Goal: Task Accomplishment & Management: Complete application form

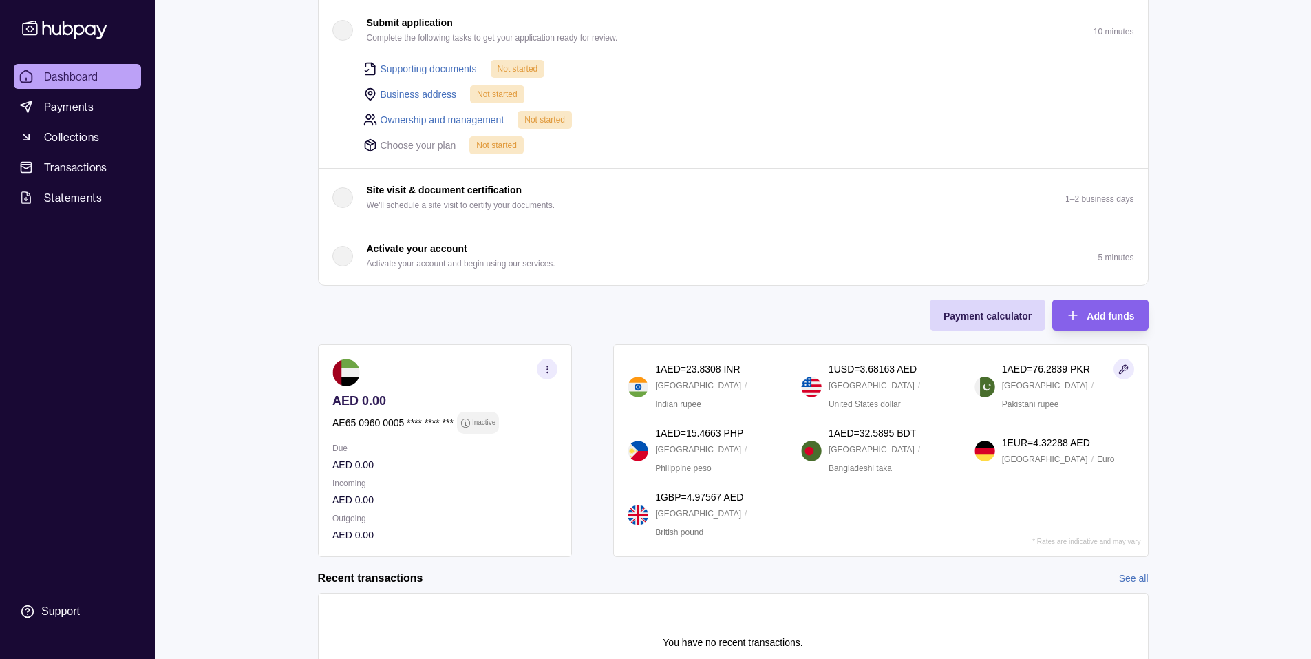
scroll to position [293, 0]
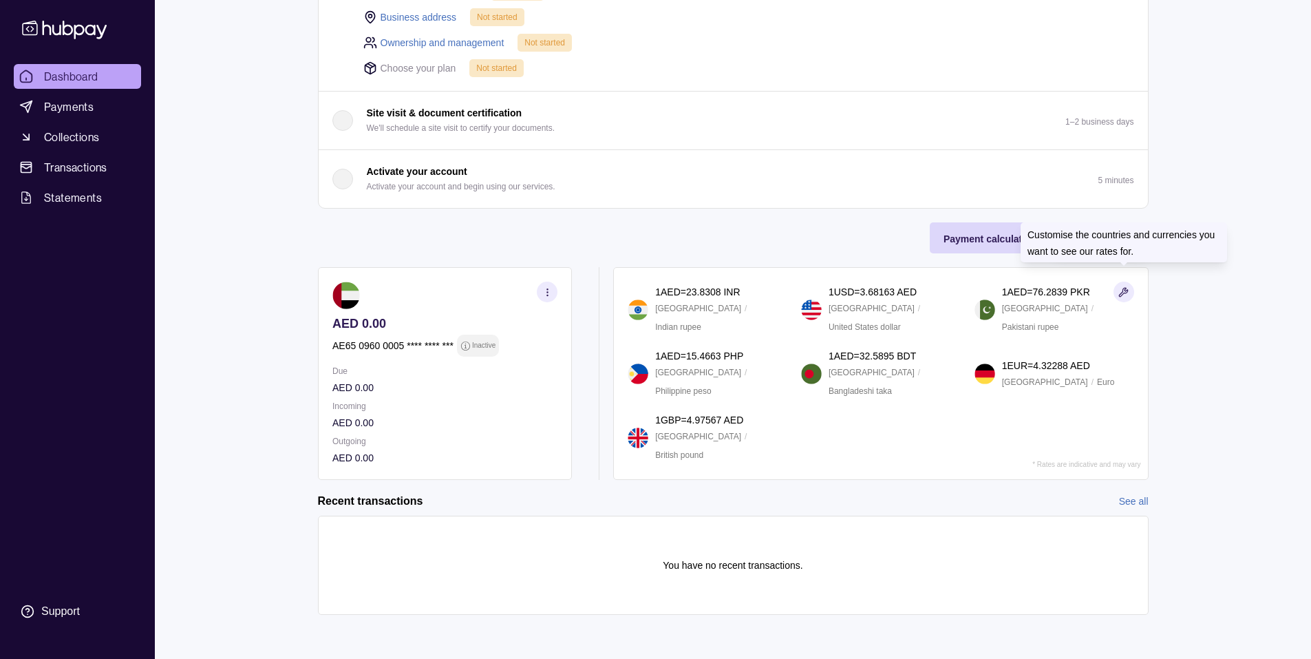
click at [1122, 291] on icon "button" at bounding box center [1123, 292] width 9 height 9
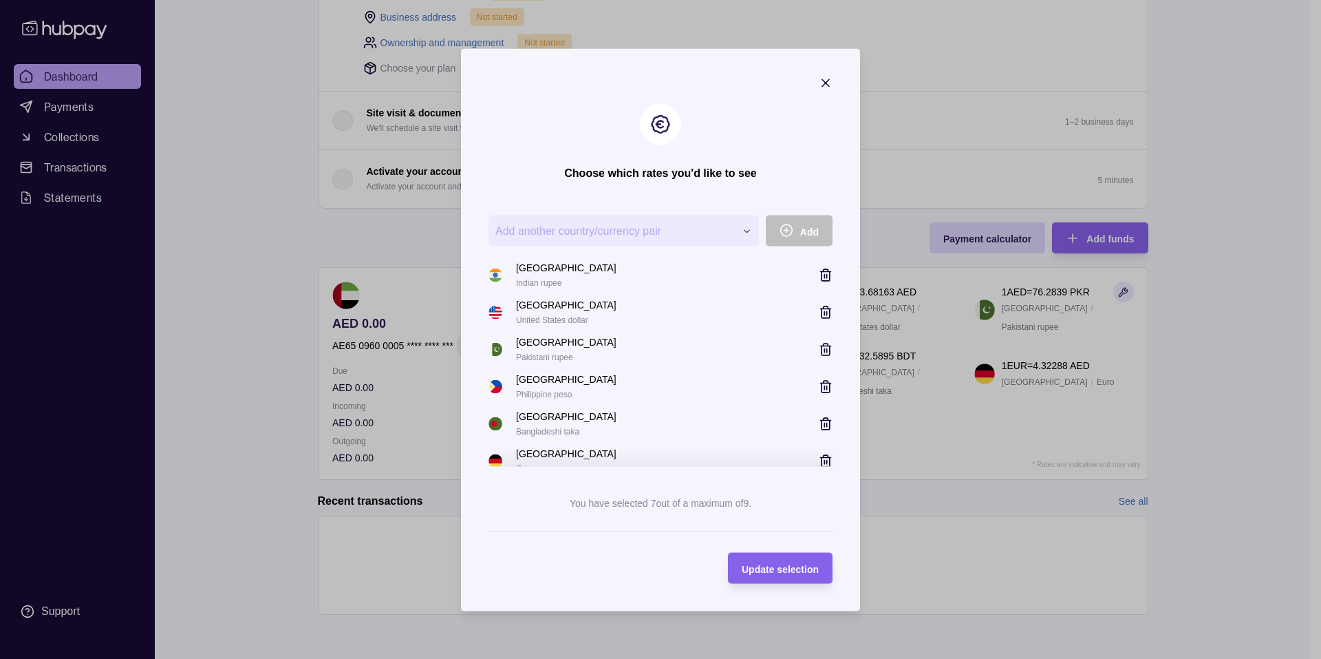
click at [822, 84] on icon "button" at bounding box center [826, 83] width 14 height 14
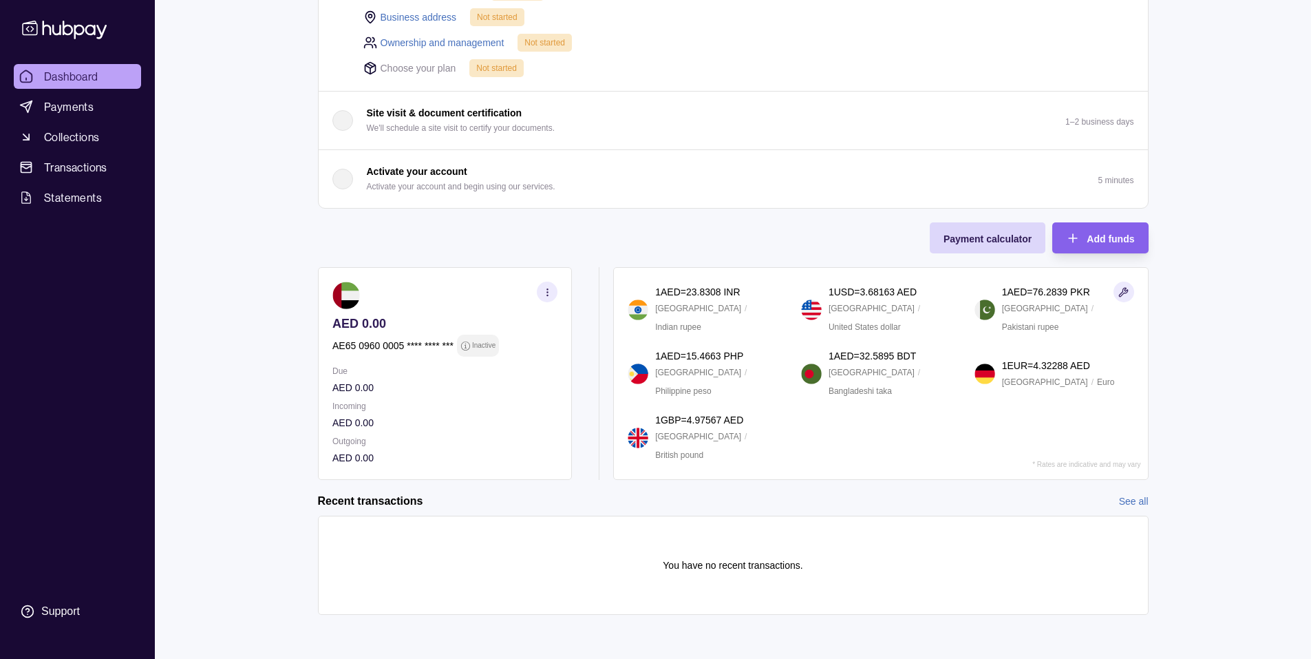
click at [1124, 287] on icon "button" at bounding box center [1123, 292] width 10 height 10
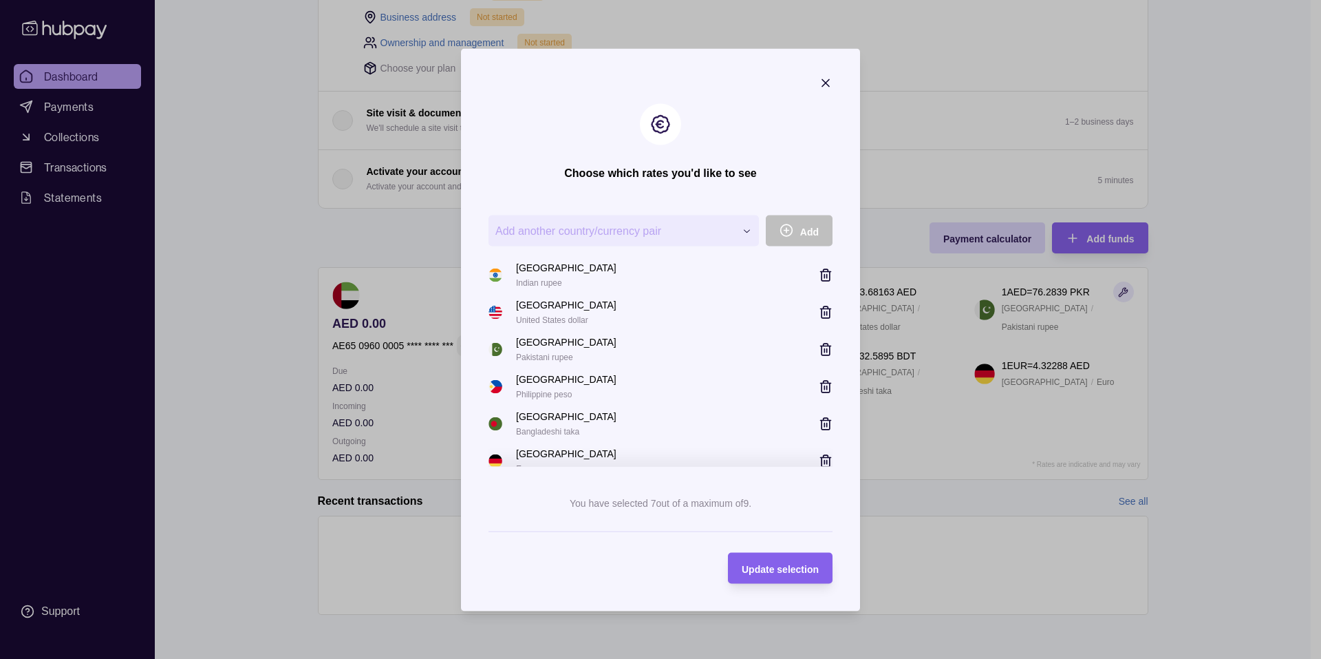
click at [819, 351] on icon "button" at bounding box center [826, 349] width 14 height 14
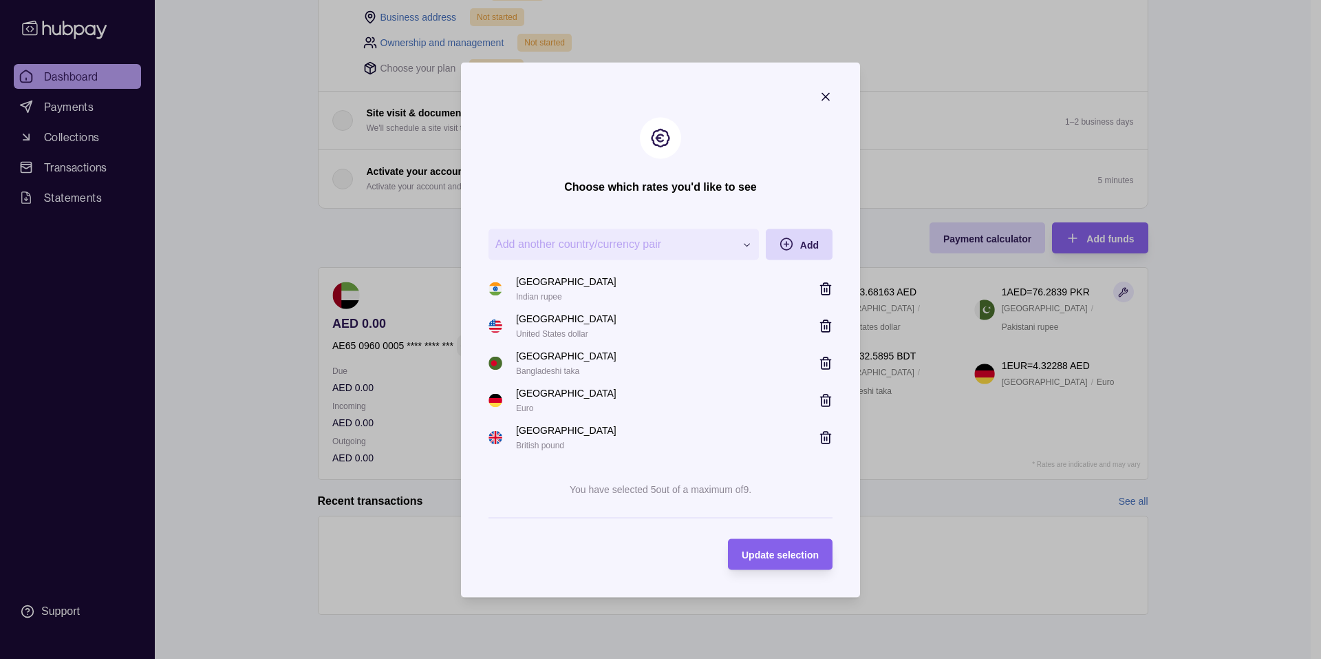
click at [824, 361] on icon "button" at bounding box center [826, 363] width 14 height 14
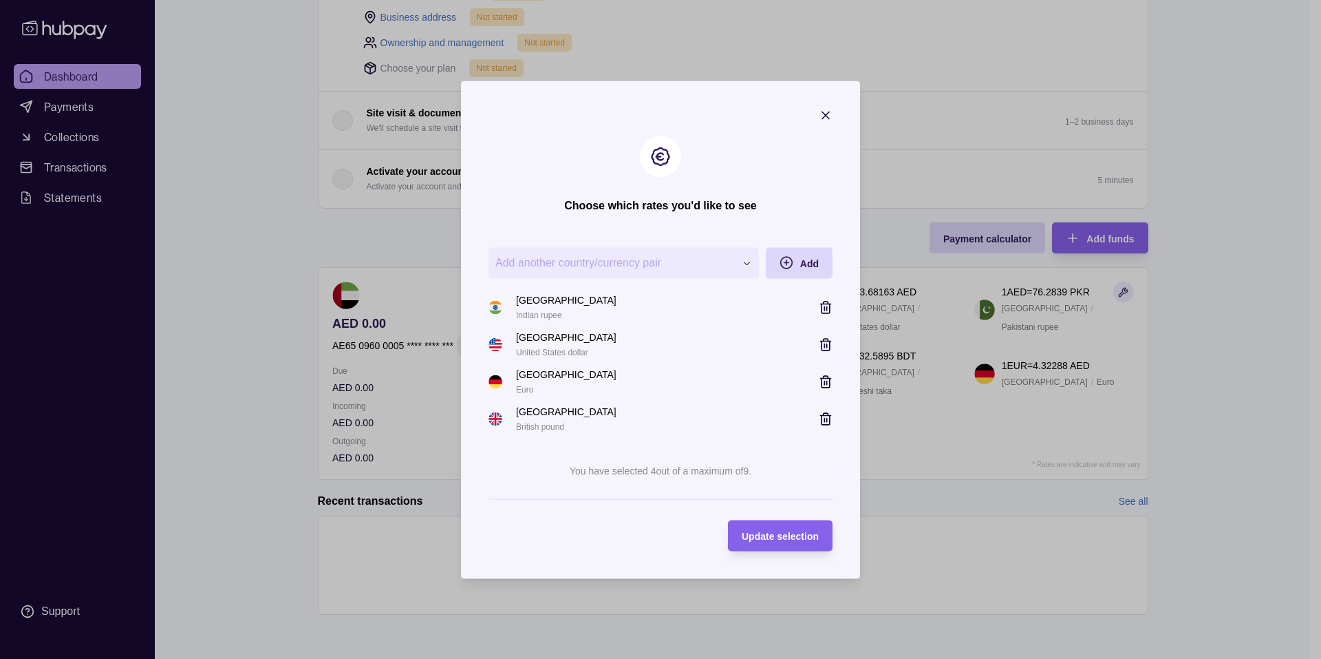
click at [827, 418] on icon "button" at bounding box center [827, 419] width 0 height 3
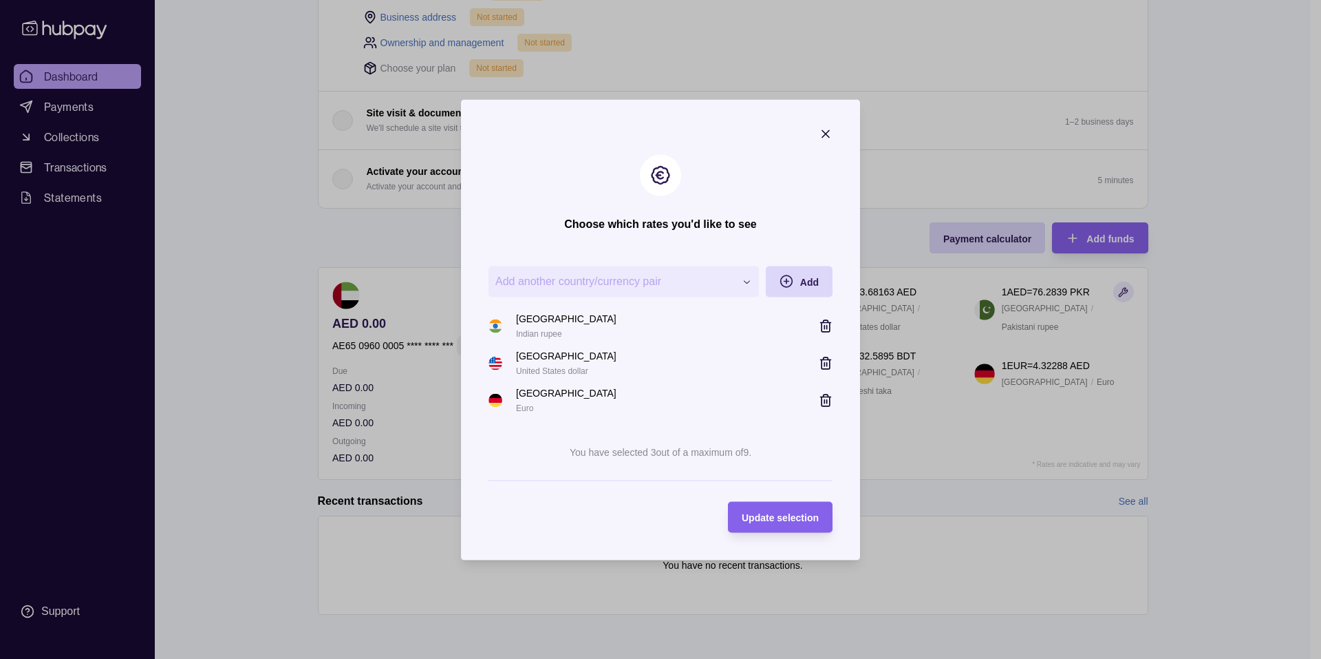
click at [826, 363] on icon "button" at bounding box center [826, 363] width 14 height 14
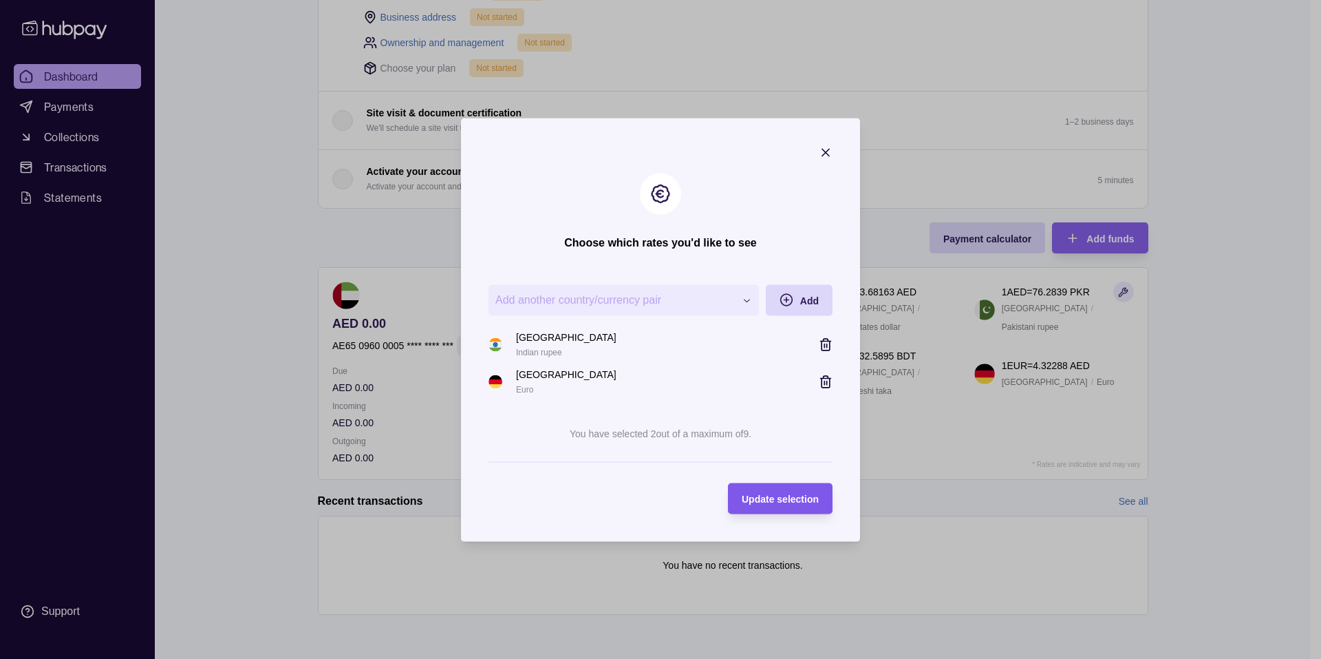
click at [783, 501] on span "Update selection" at bounding box center [780, 498] width 77 height 11
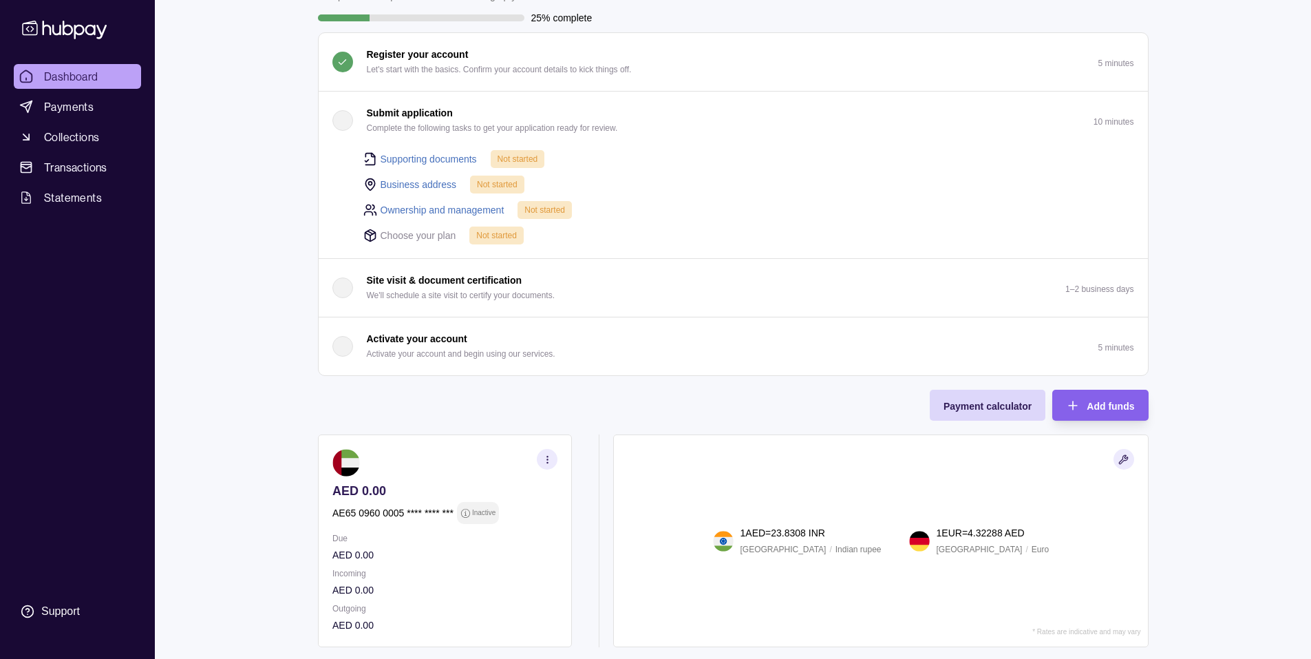
scroll to position [87, 0]
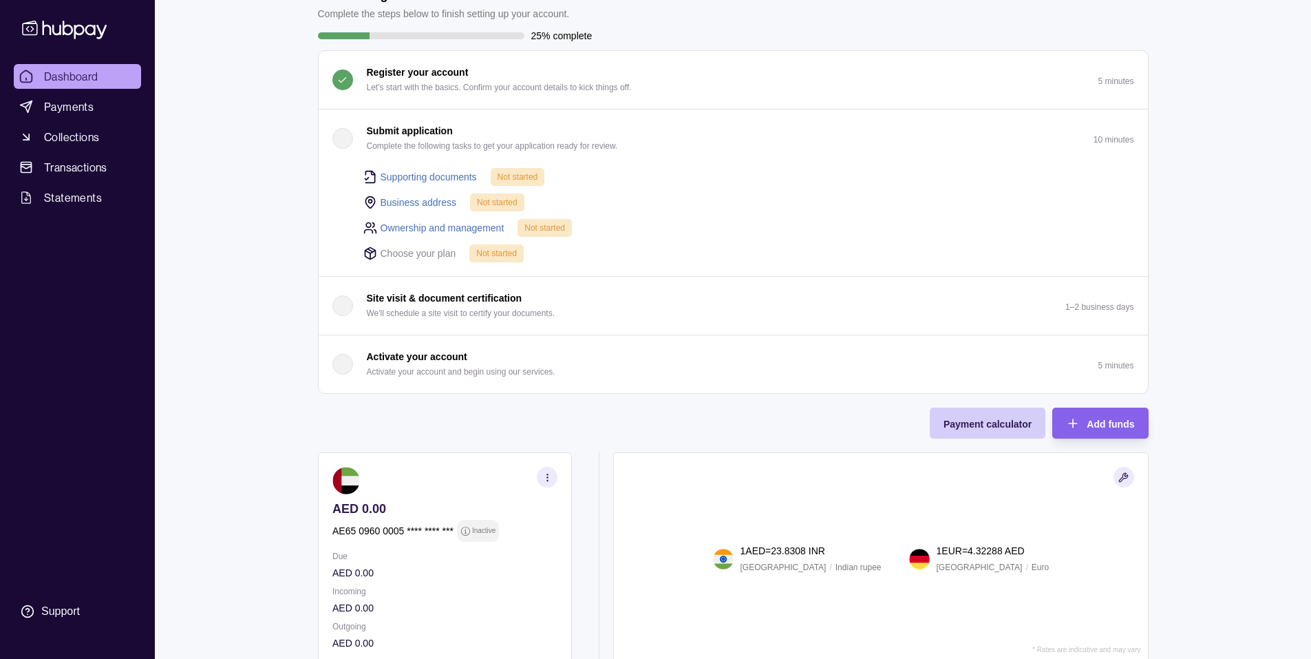
click at [991, 429] on span "Payment calculator" at bounding box center [988, 423] width 88 height 11
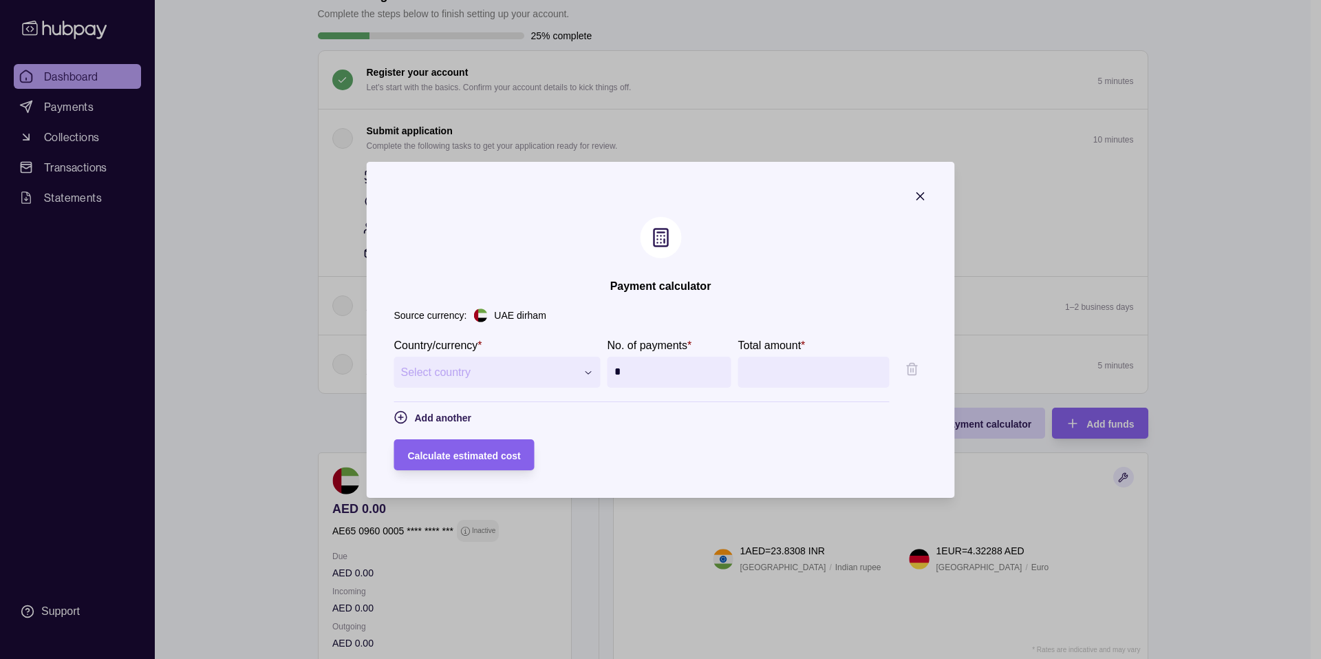
click at [517, 372] on span "Select country" at bounding box center [488, 371] width 175 height 17
click at [924, 193] on icon "button" at bounding box center [920, 196] width 7 height 7
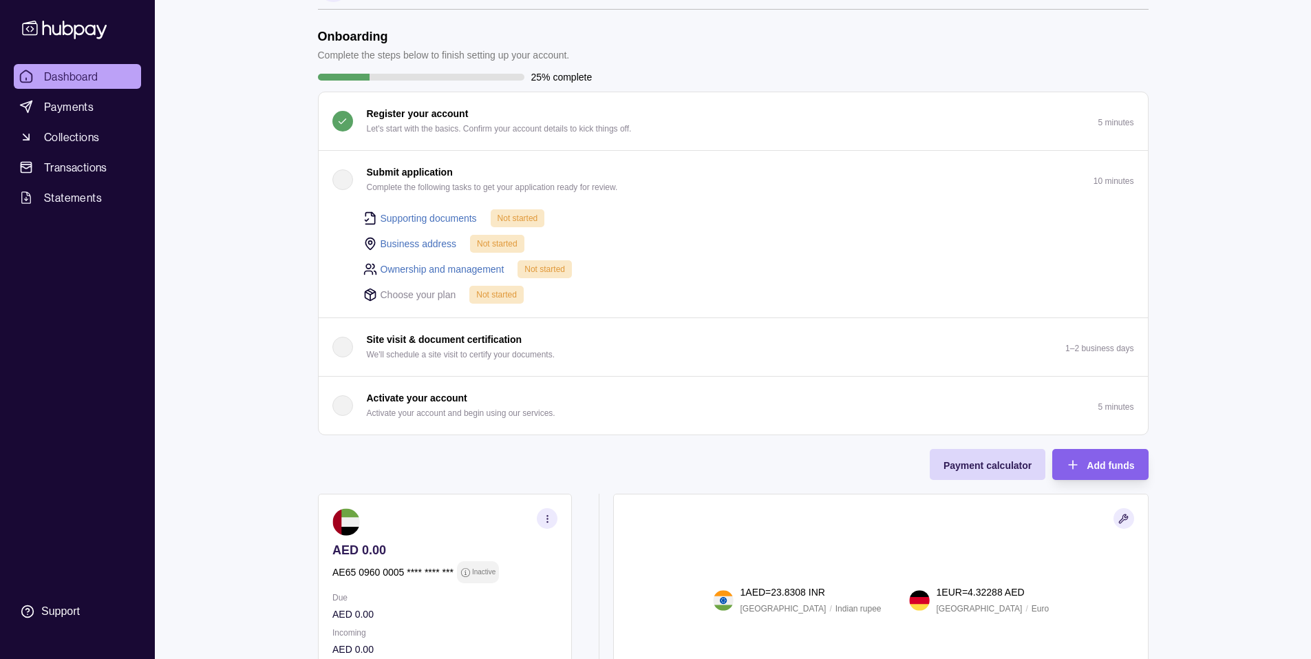
scroll to position [0, 0]
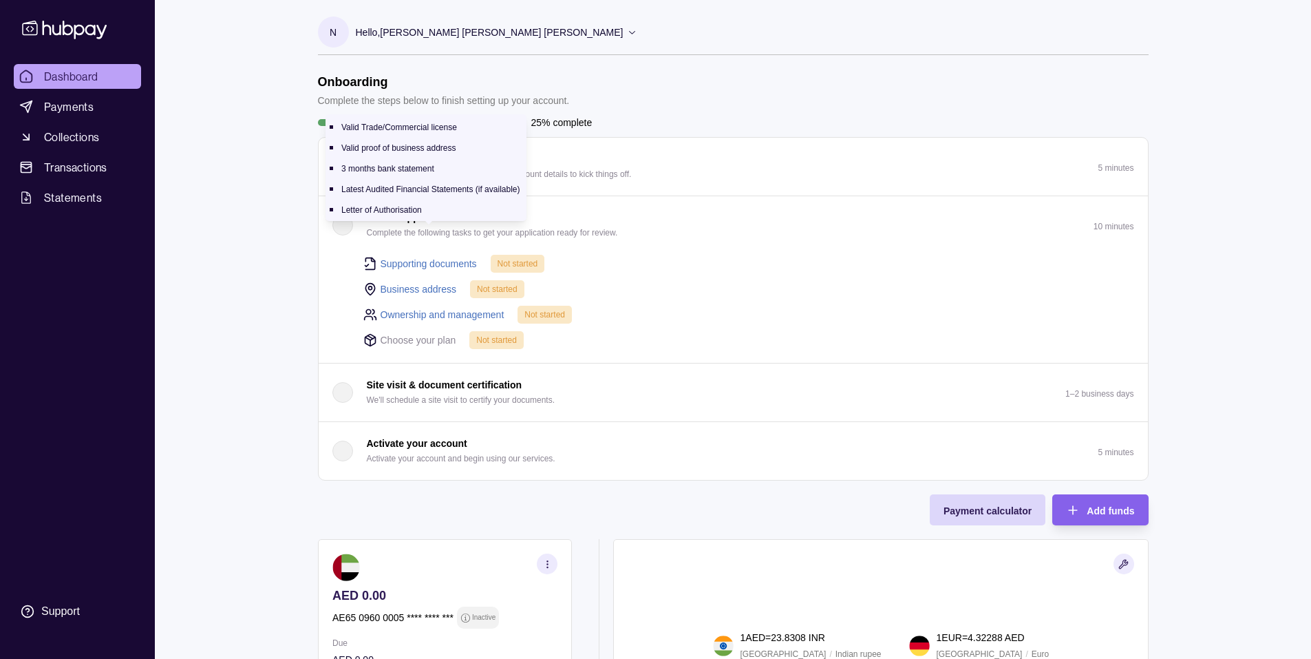
click at [436, 270] on link "Supporting documents" at bounding box center [429, 263] width 96 height 15
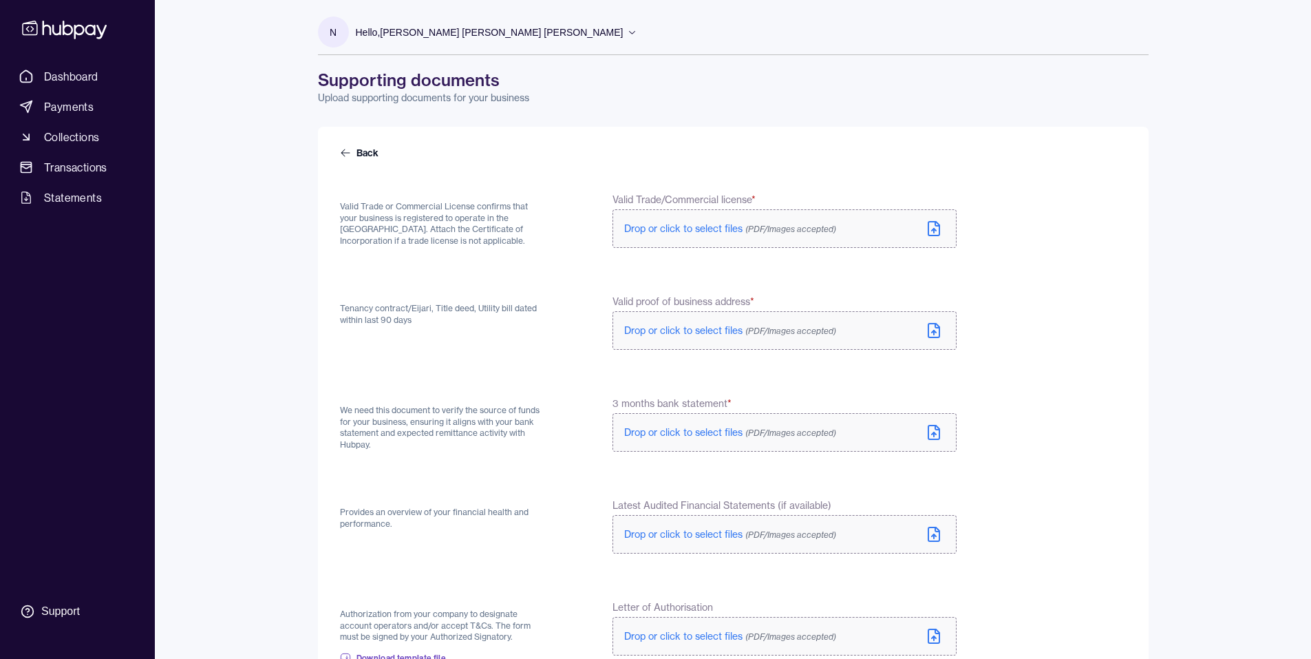
click at [782, 235] on span "Drop or click to select files (PDF/Images accepted)" at bounding box center [730, 228] width 212 height 12
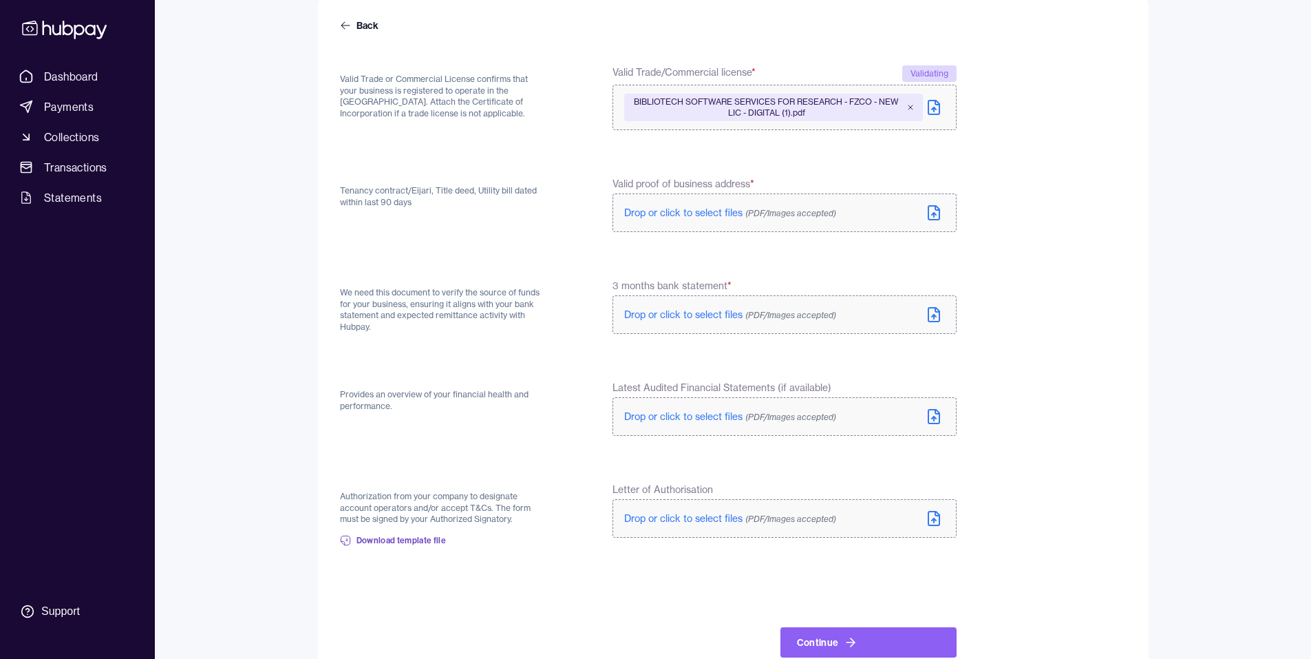
scroll to position [206, 0]
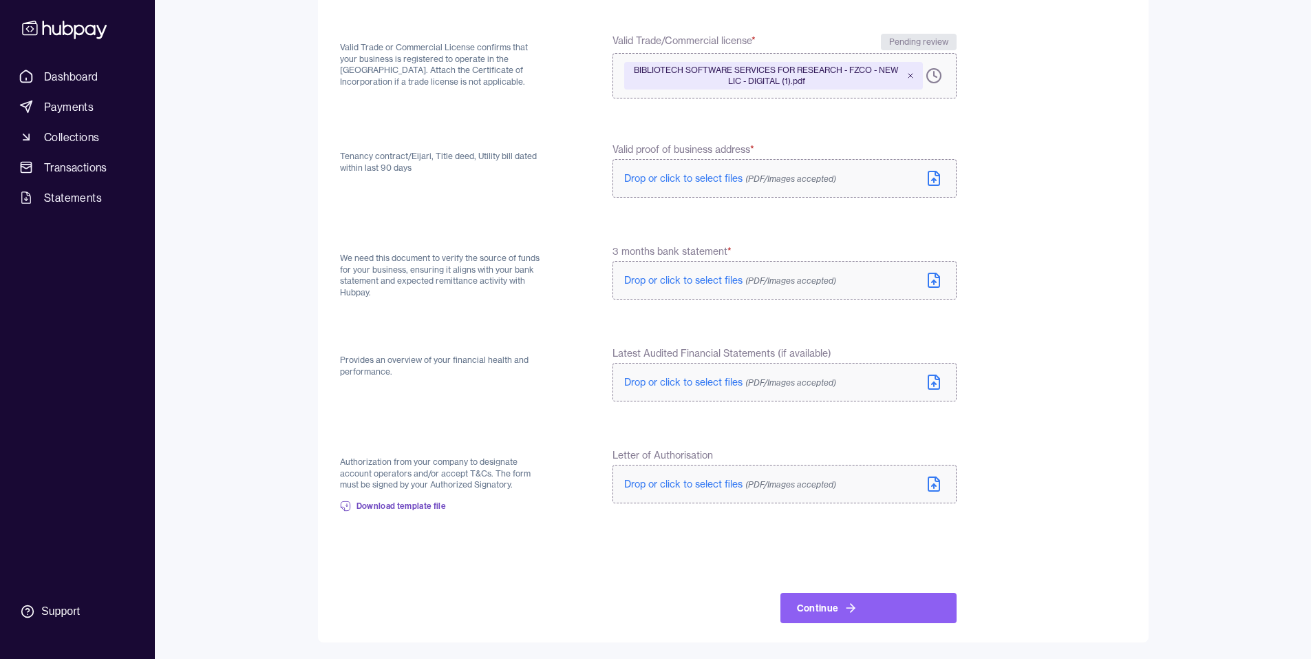
click at [956, 198] on label "Drop or click to select files (PDF/Images accepted)" at bounding box center [783, 178] width 343 height 39
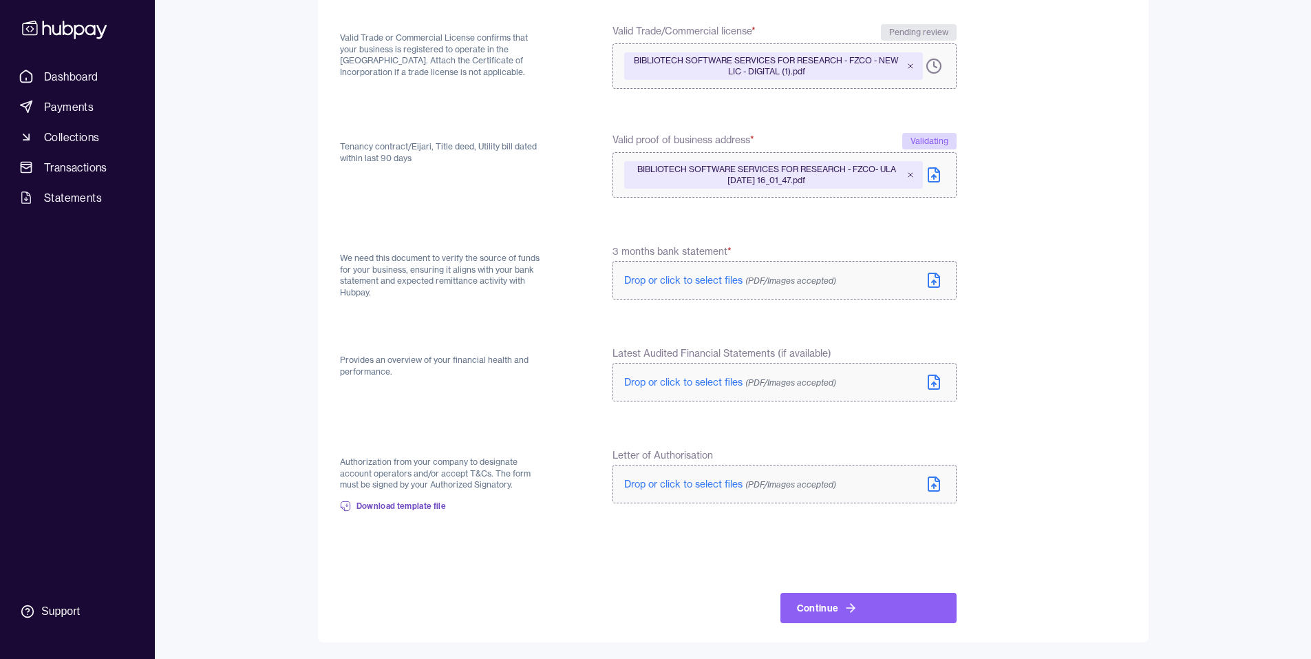
click at [942, 288] on icon at bounding box center [934, 280] width 17 height 17
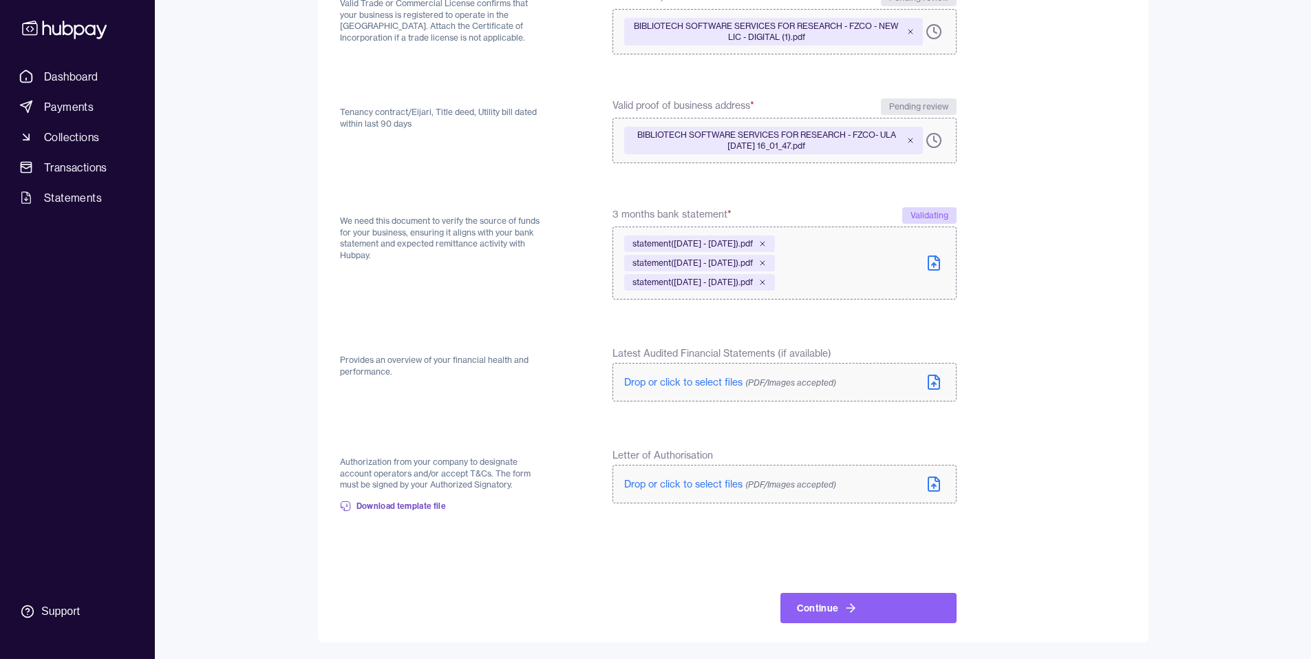
scroll to position [407, 0]
click at [802, 376] on span "Drop or click to select files (PDF/Images accepted)" at bounding box center [730, 382] width 212 height 12
click at [440, 500] on span "Download template file" at bounding box center [401, 505] width 90 height 11
click at [796, 477] on p "Drop or click to select files (PDF/Images accepted)" at bounding box center [730, 484] width 212 height 14
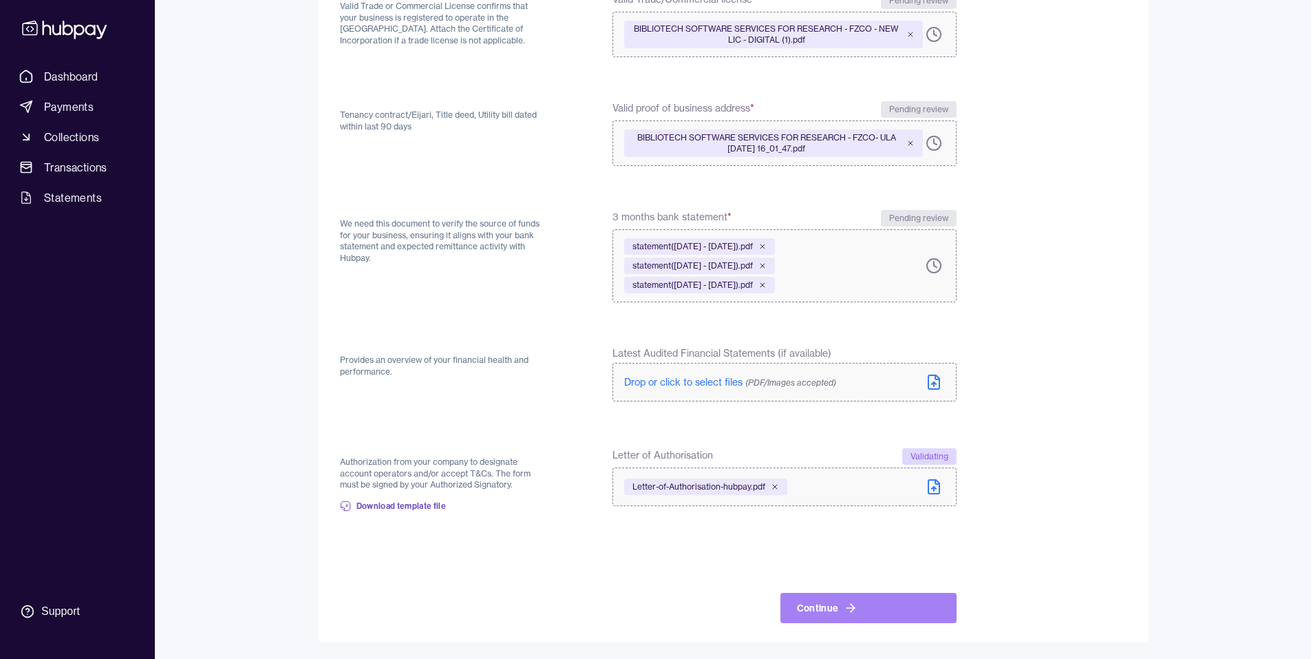
click at [957, 593] on button "Continue" at bounding box center [868, 608] width 176 height 30
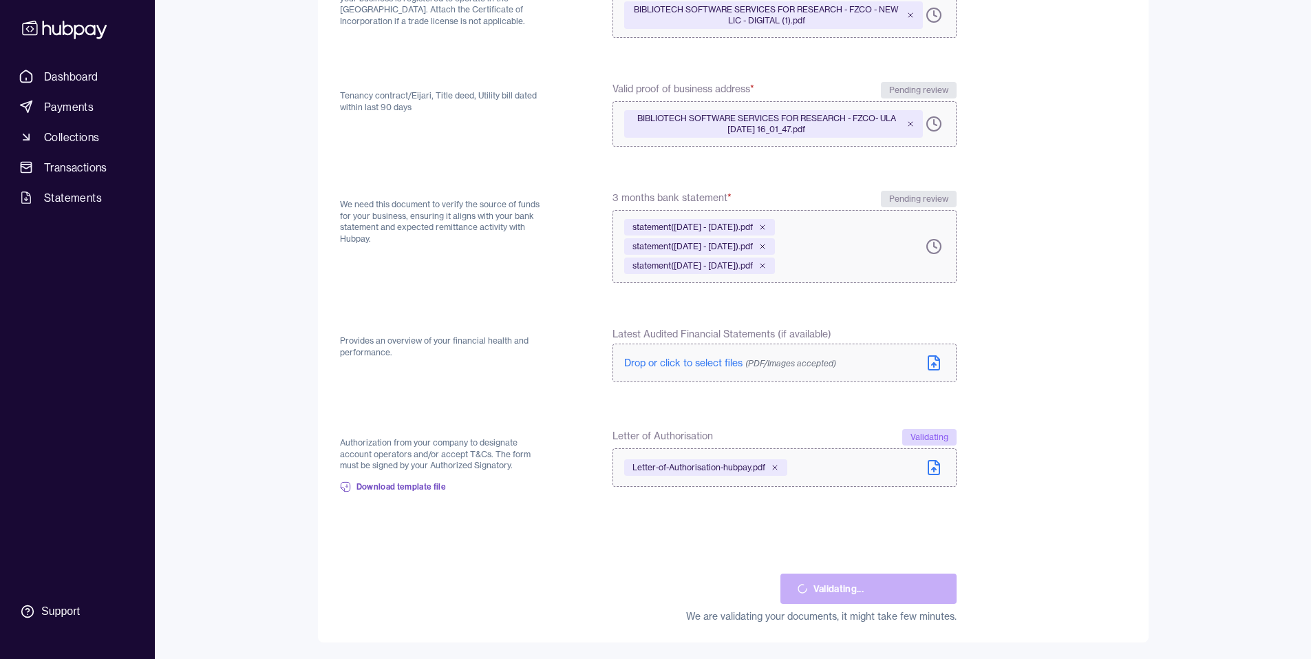
scroll to position [428, 0]
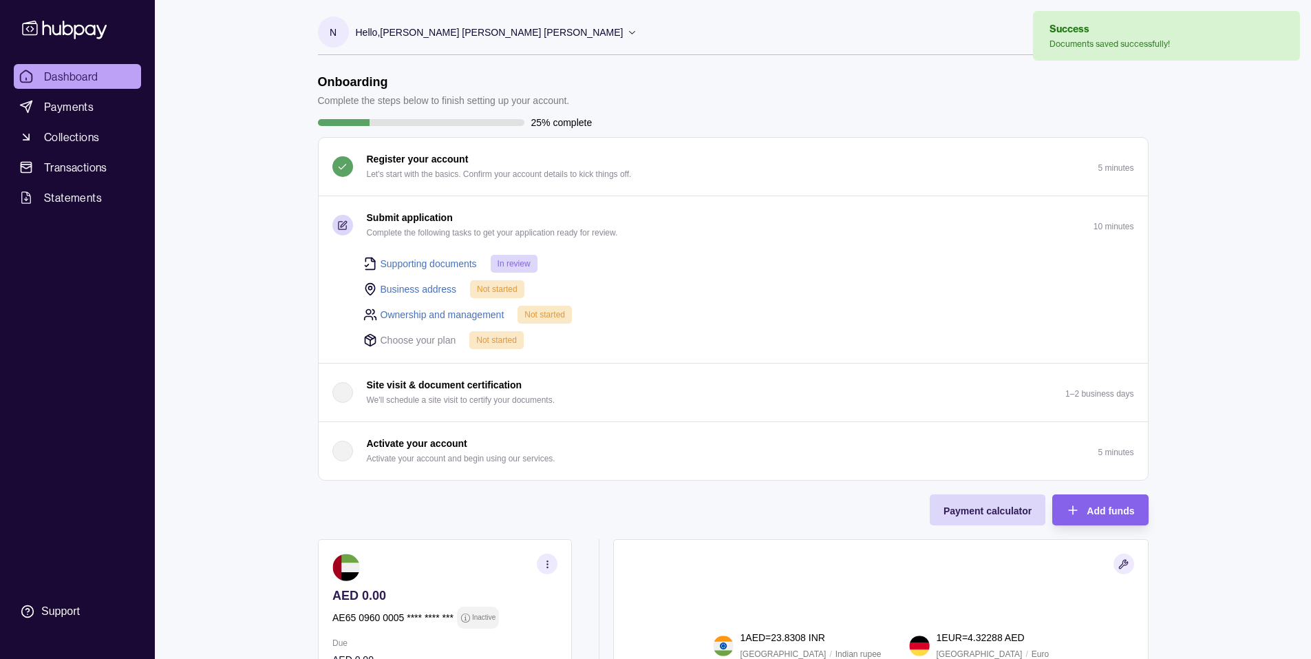
click at [427, 297] on link "Business address" at bounding box center [419, 288] width 76 height 15
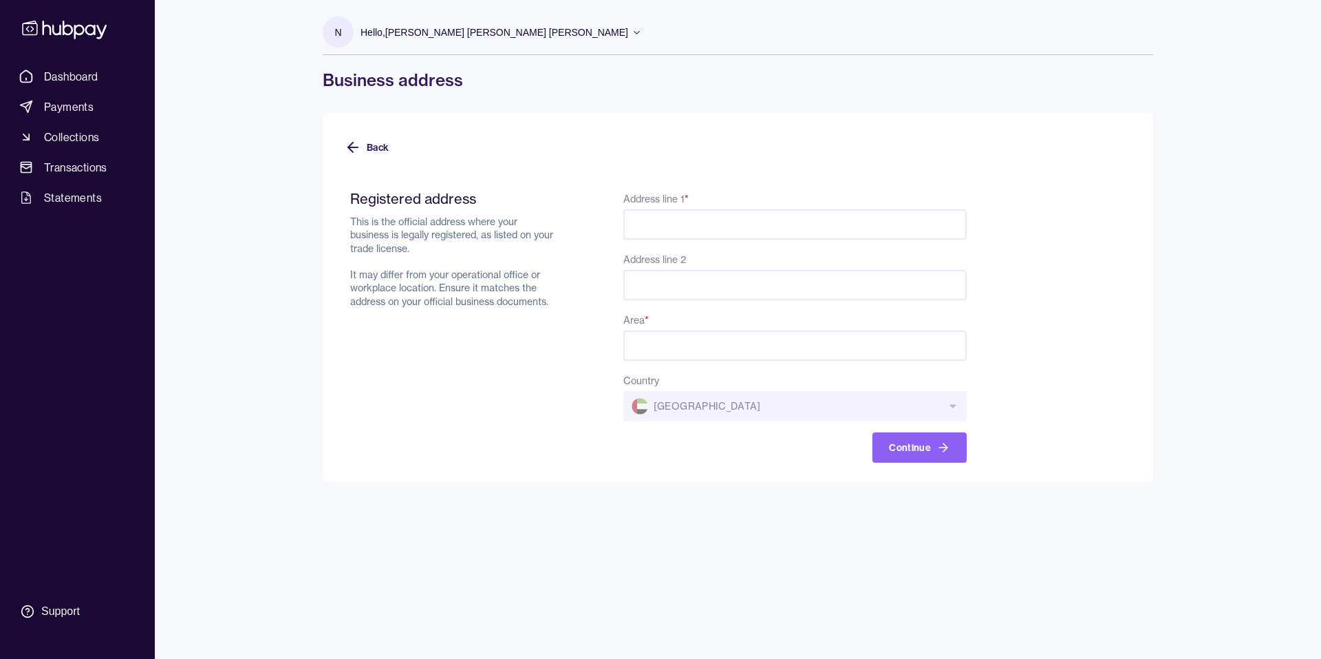
click at [767, 239] on input "Address line 1 *" at bounding box center [794, 224] width 343 height 30
type input "**********"
click at [761, 300] on input "Address line 2" at bounding box center [794, 285] width 343 height 30
type input "**********"
click at [773, 361] on input "Area *" at bounding box center [794, 345] width 343 height 30
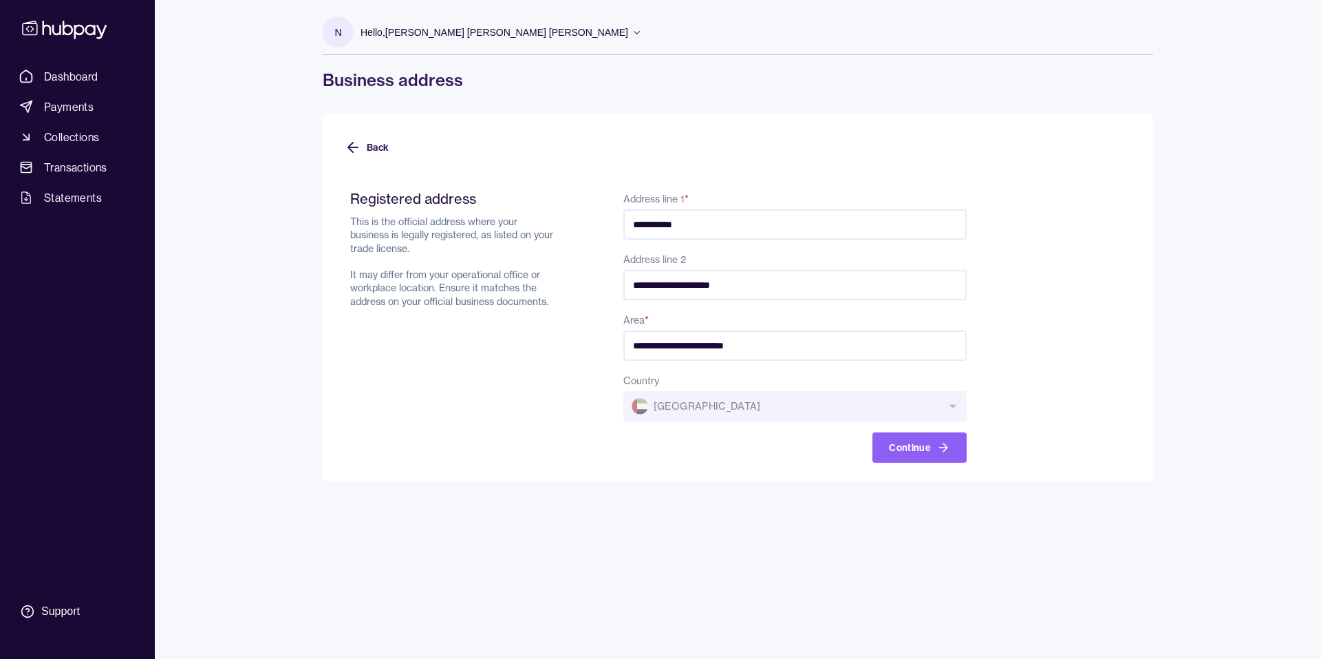
type input "**********"
click at [818, 300] on input "**********" at bounding box center [794, 285] width 343 height 30
click at [833, 300] on input "**********" at bounding box center [794, 285] width 343 height 30
type input "**********"
click at [967, 462] on button "Continue" at bounding box center [920, 447] width 94 height 30
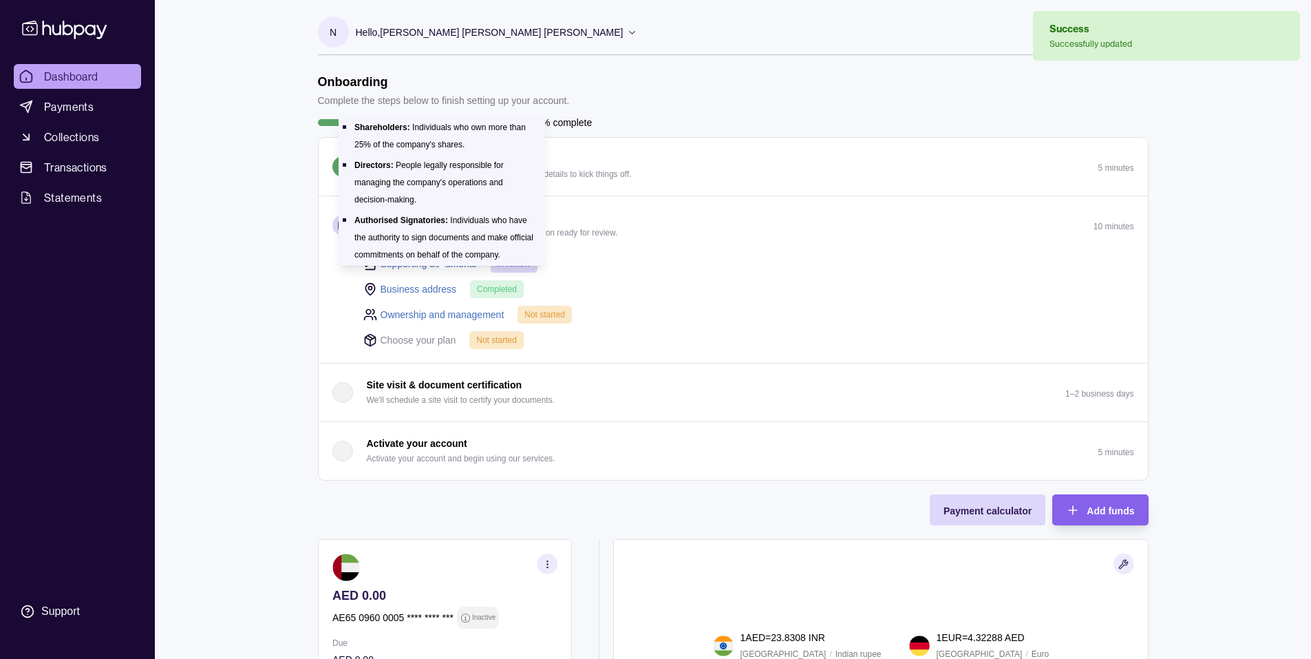
click at [447, 322] on link "Ownership and management" at bounding box center [443, 314] width 124 height 15
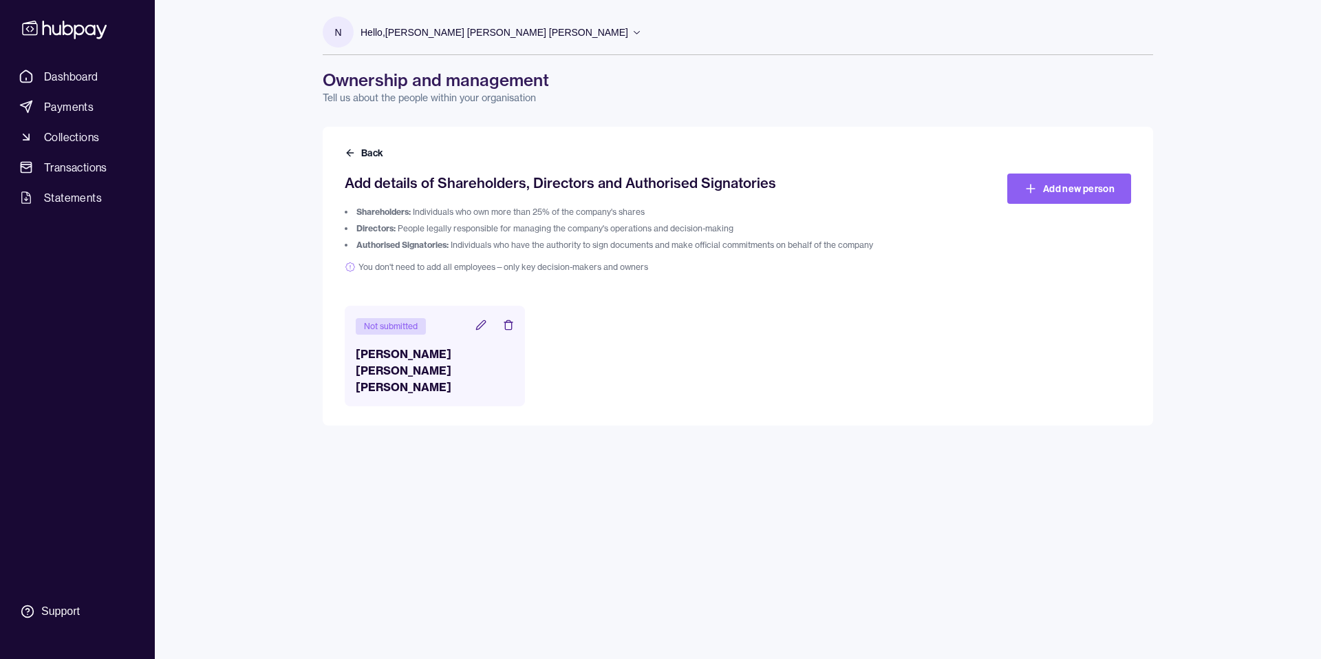
click at [476, 330] on icon at bounding box center [481, 324] width 11 height 11
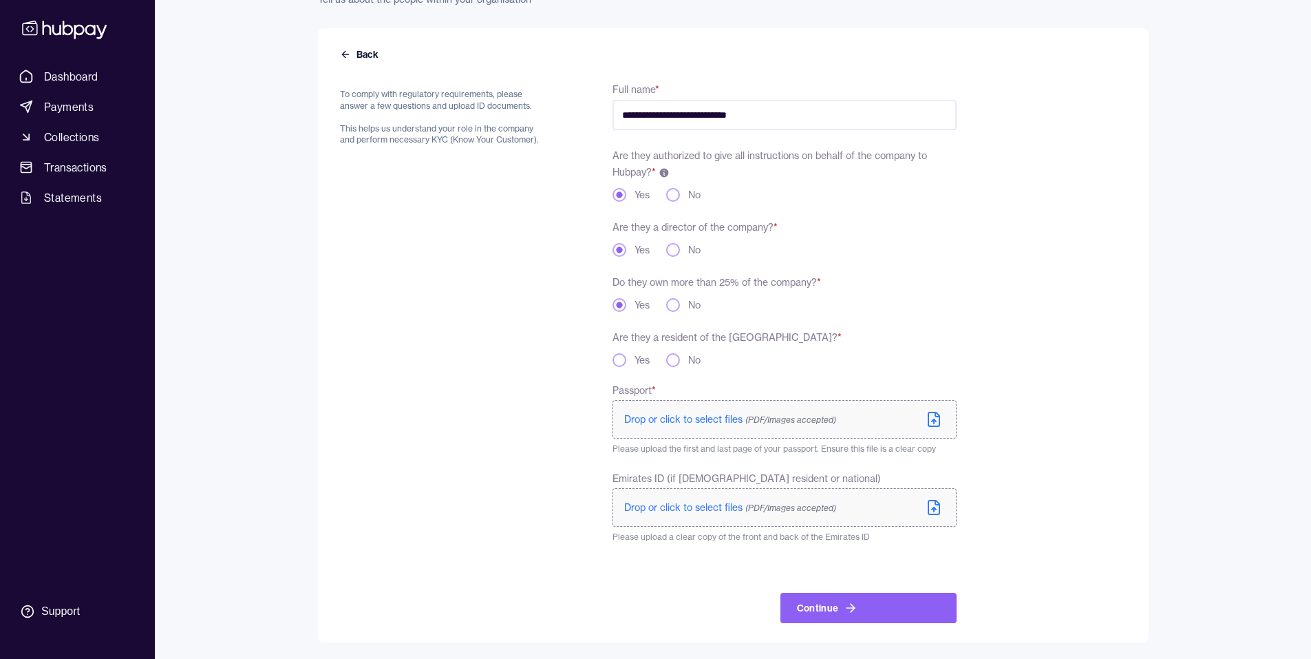
scroll to position [279, 0]
click at [774, 413] on span "Drop or click to select files (PDF/Images accepted)" at bounding box center [730, 419] width 212 height 12
click at [828, 501] on span "Drop or click to select files (PDF/Images accepted)" at bounding box center [730, 507] width 212 height 12
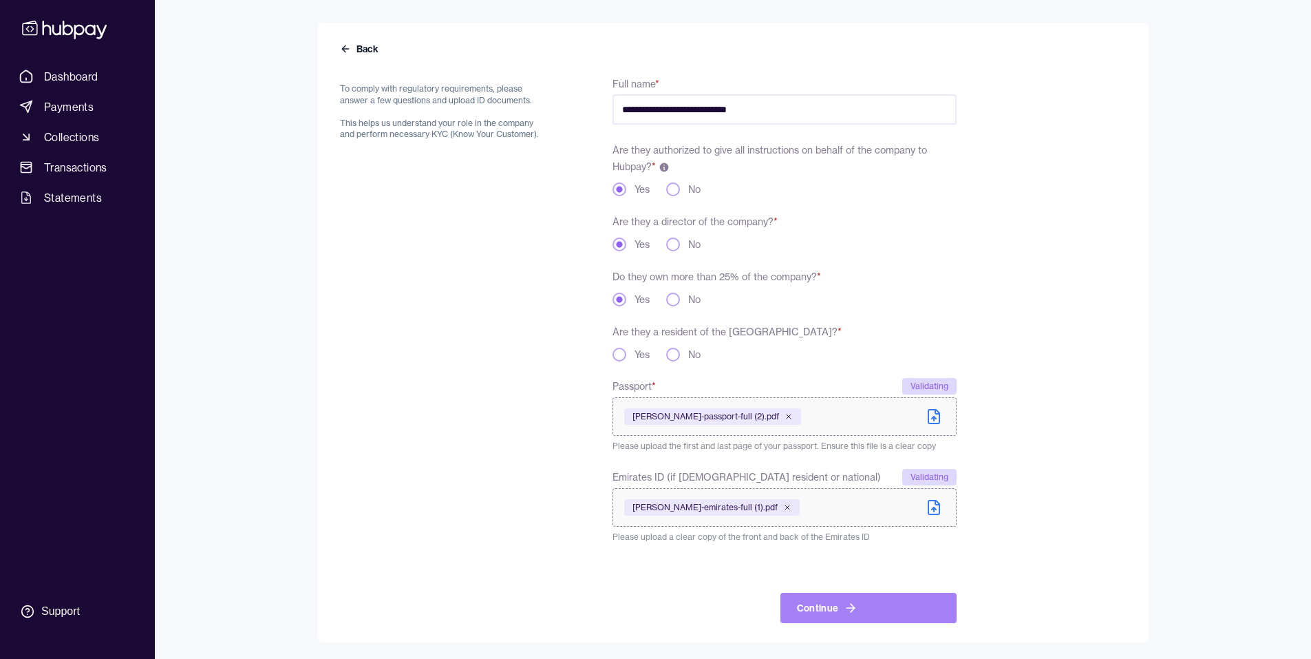
click at [857, 604] on icon "submit" at bounding box center [851, 608] width 14 height 14
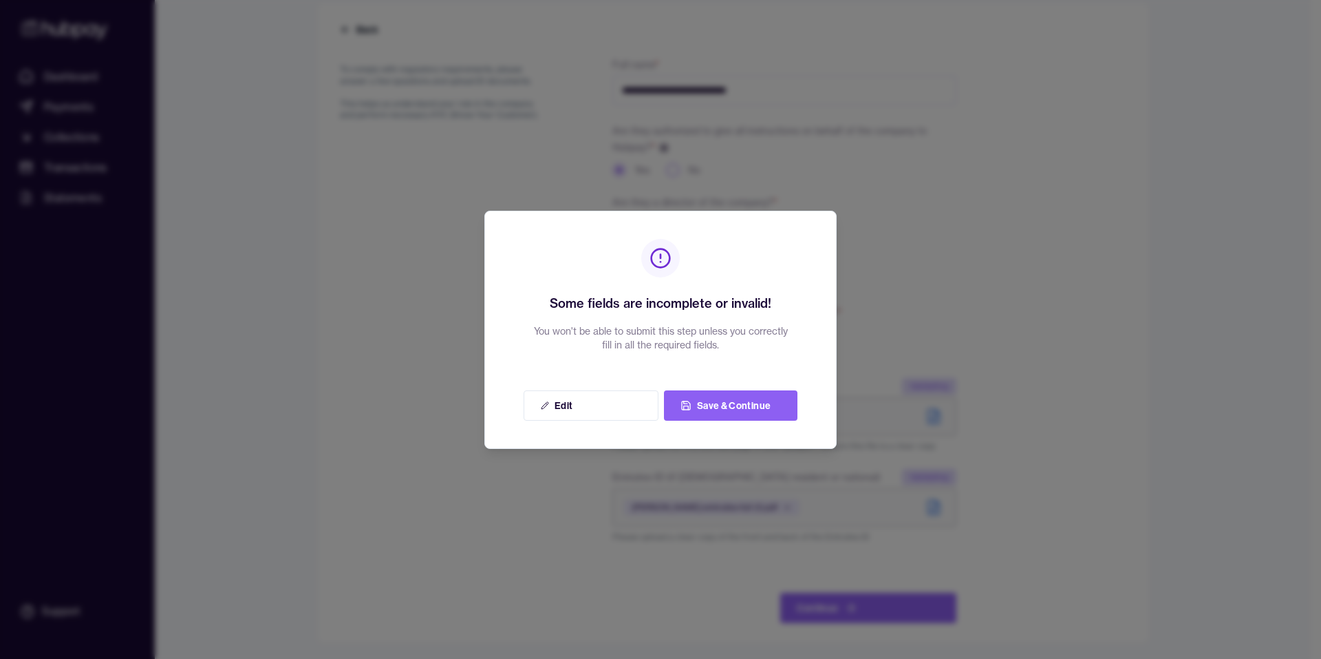
click at [928, 348] on div at bounding box center [660, 329] width 1321 height 659
click at [714, 420] on button "Save & Continue" at bounding box center [731, 405] width 134 height 30
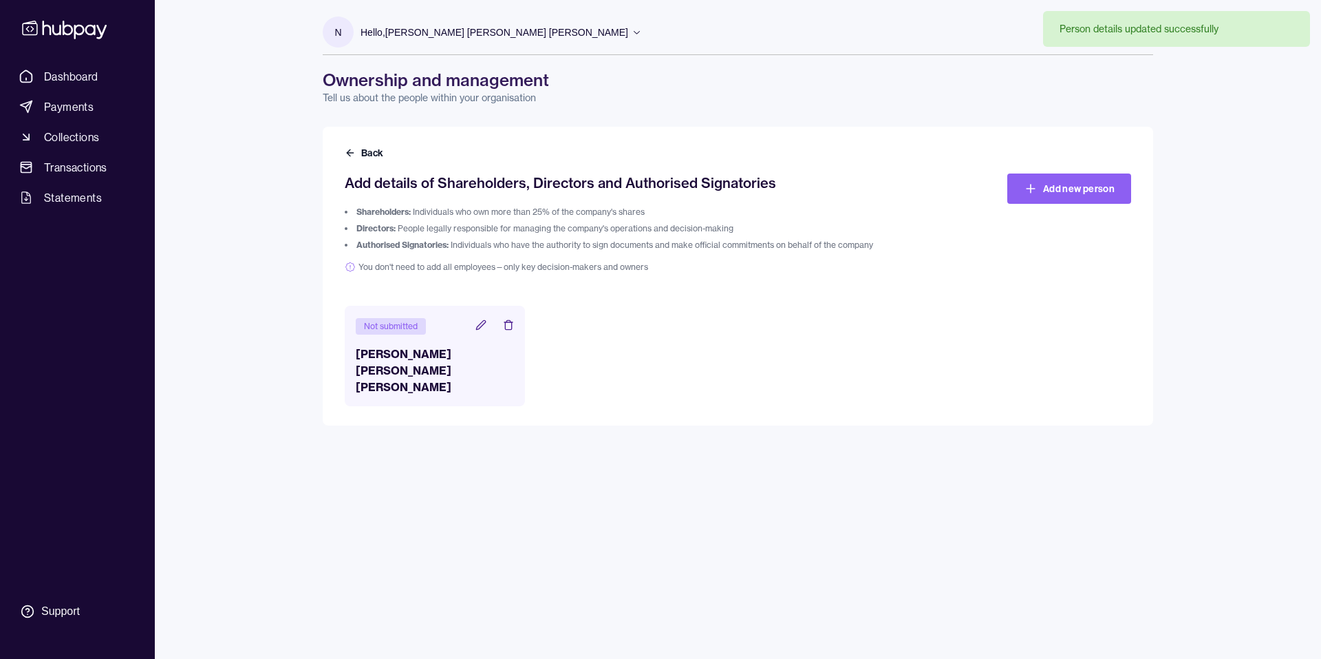
click at [476, 329] on icon at bounding box center [480, 324] width 9 height 9
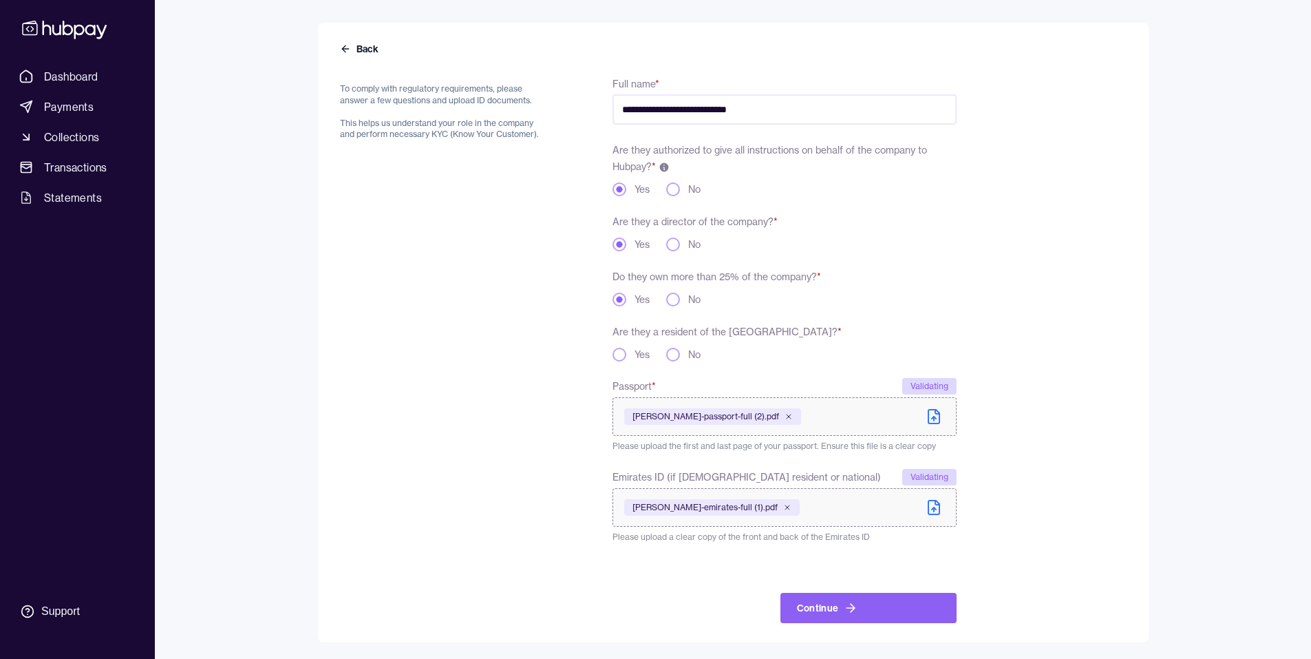
scroll to position [286, 0]
click at [957, 604] on button "Continue" at bounding box center [868, 608] width 176 height 30
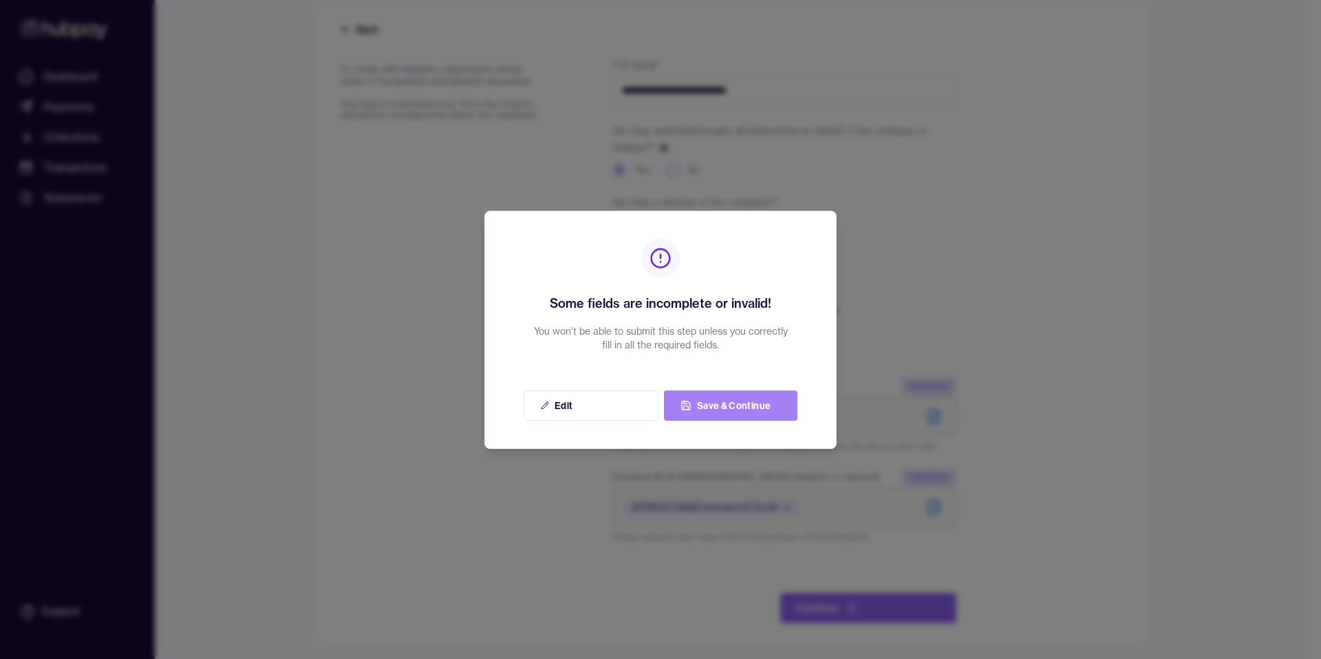
click at [751, 420] on button "Save & Continue" at bounding box center [731, 405] width 134 height 30
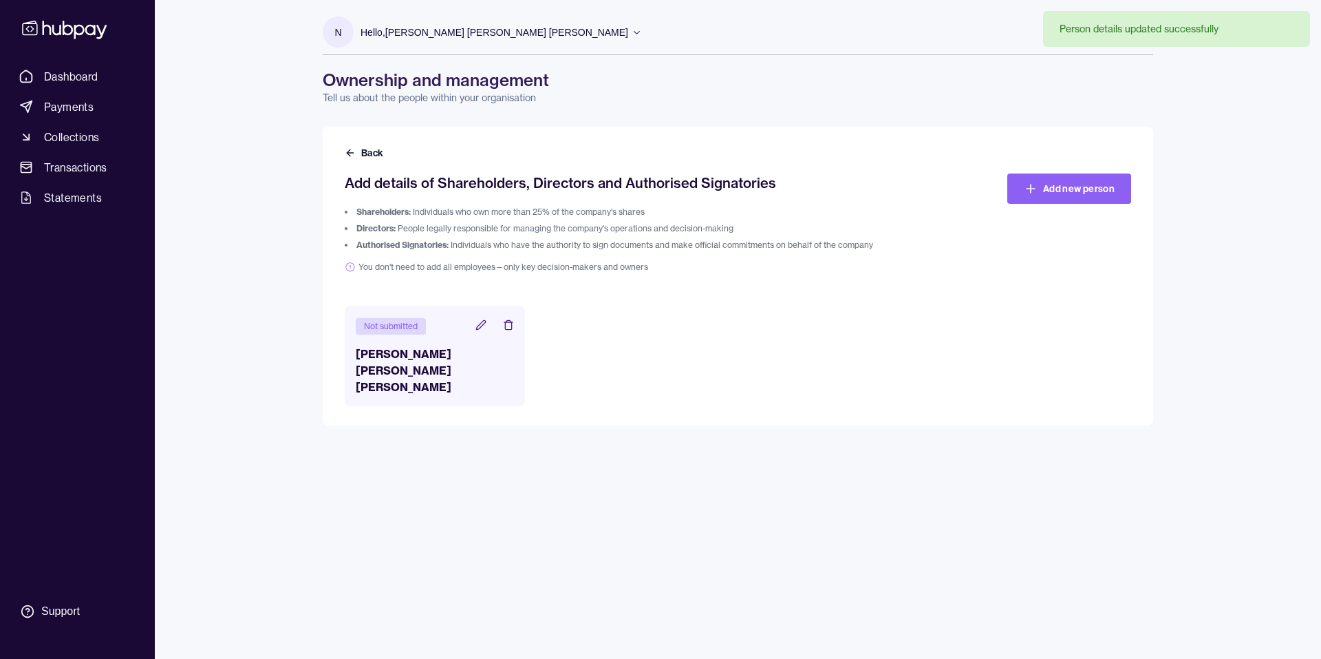
click at [476, 330] on icon at bounding box center [481, 324] width 11 height 11
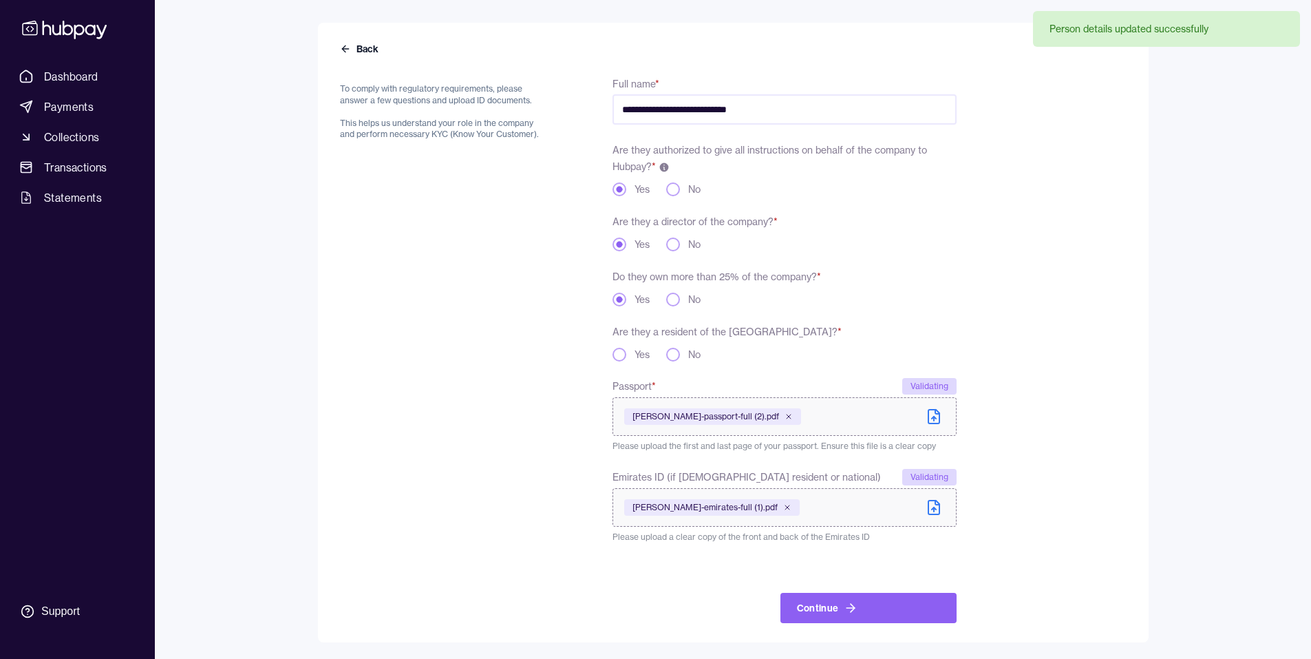
scroll to position [286, 0]
click at [626, 348] on button "Yes" at bounding box center [619, 355] width 14 height 14
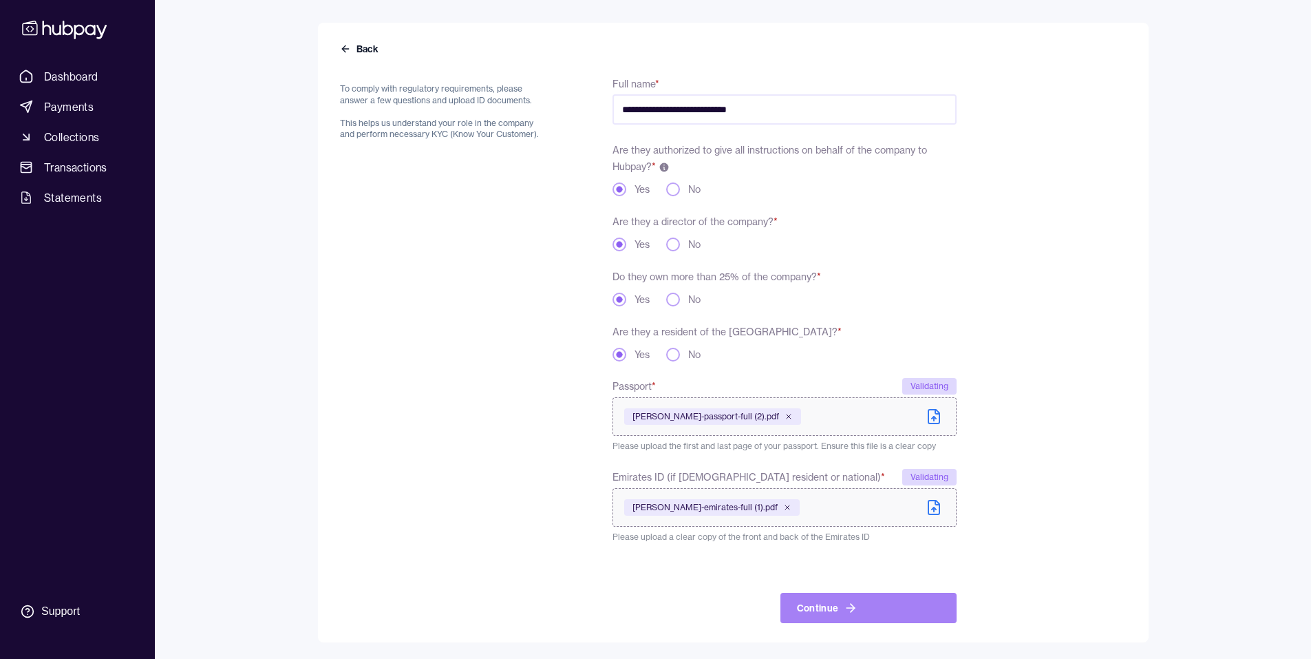
click at [957, 601] on button "Continue" at bounding box center [868, 608] width 176 height 30
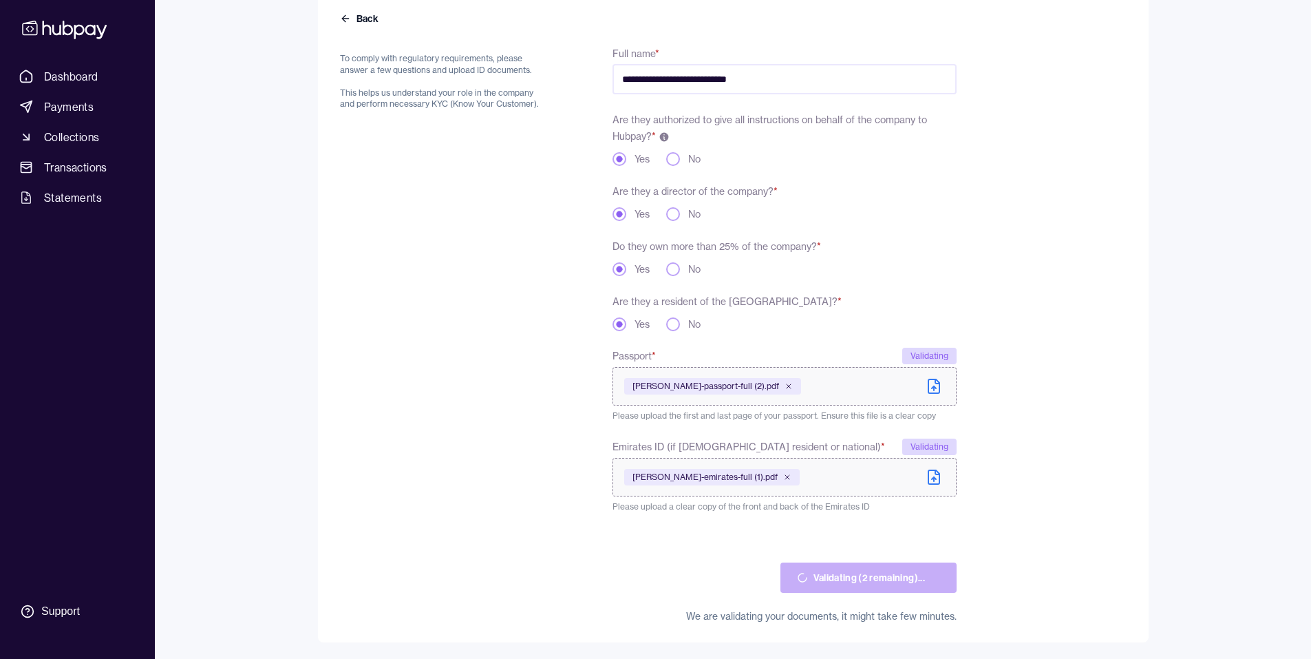
scroll to position [0, 0]
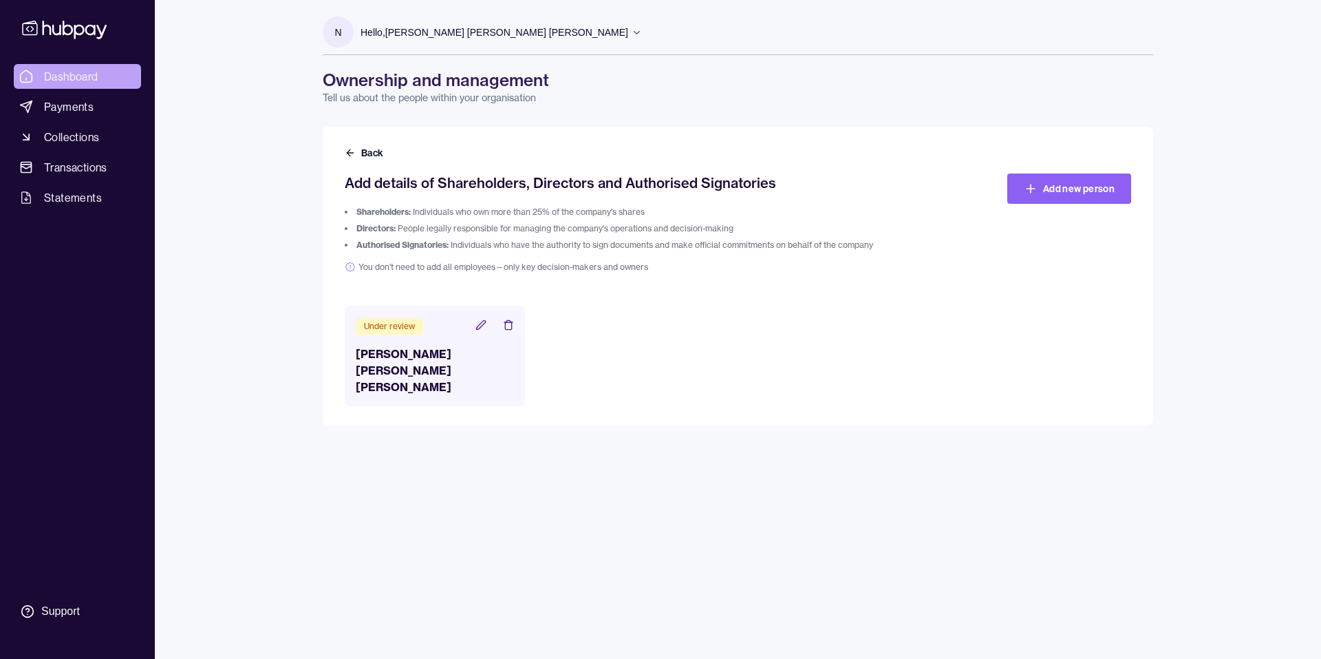
click at [94, 85] on span "Dashboard" at bounding box center [71, 76] width 54 height 17
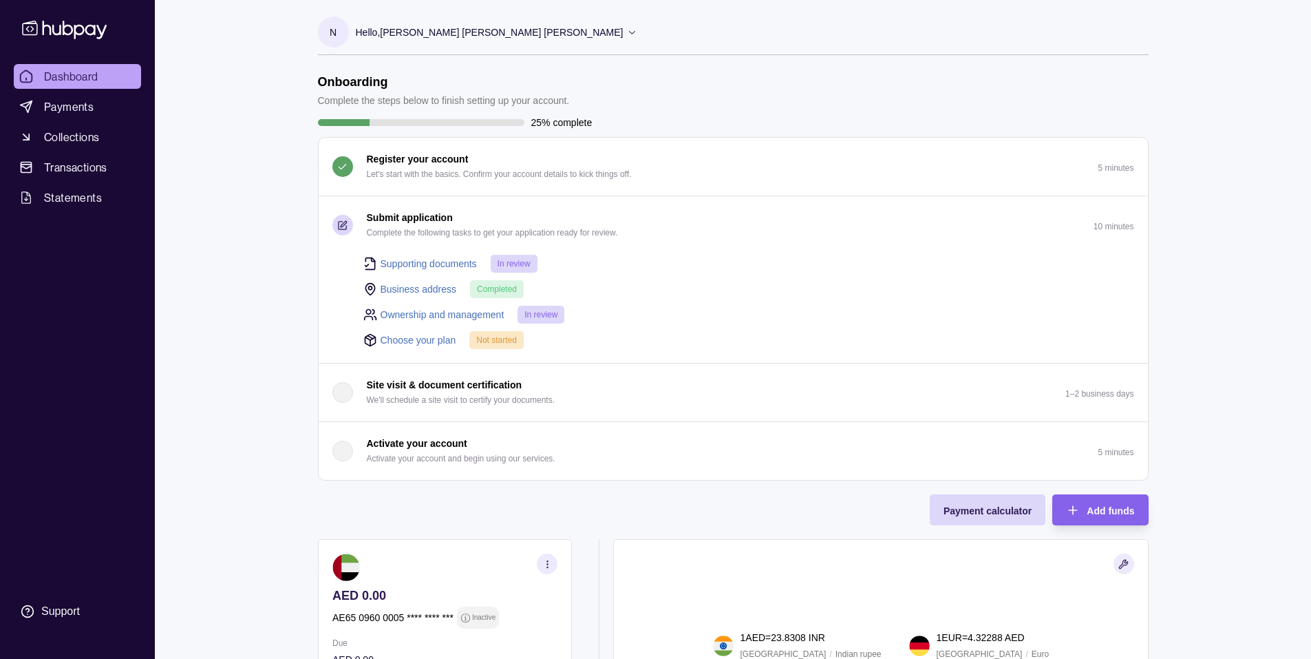
click at [427, 348] on link "Choose your plan" at bounding box center [419, 339] width 76 height 15
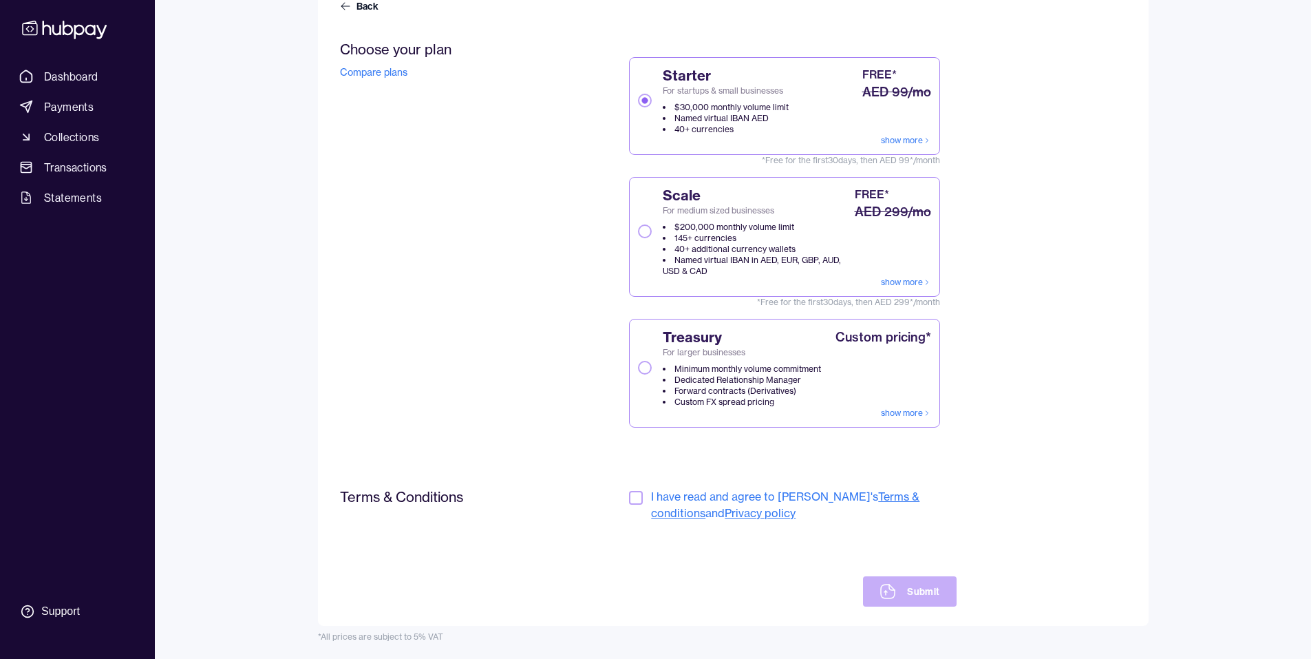
scroll to position [337, 0]
click at [643, 491] on button "button" at bounding box center [636, 498] width 14 height 14
click at [956, 576] on button "Submit" at bounding box center [909, 591] width 93 height 30
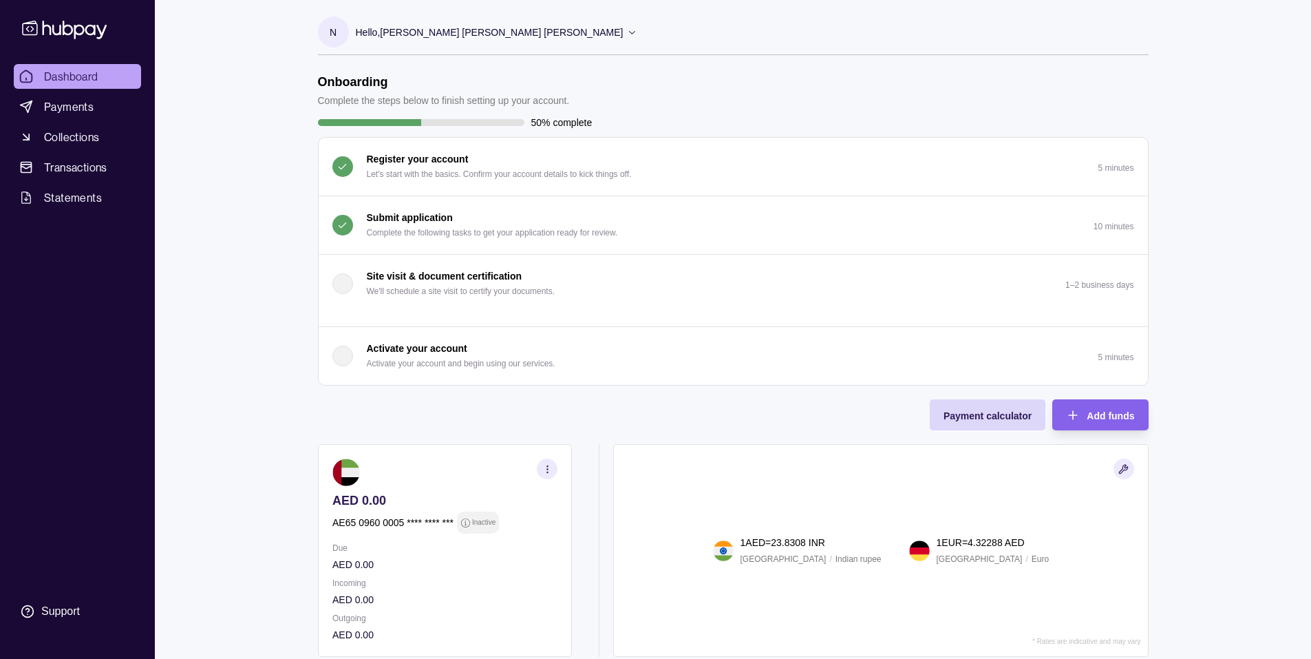
click at [384, 371] on p "Activate your account and begin using our services." at bounding box center [461, 363] width 189 height 15
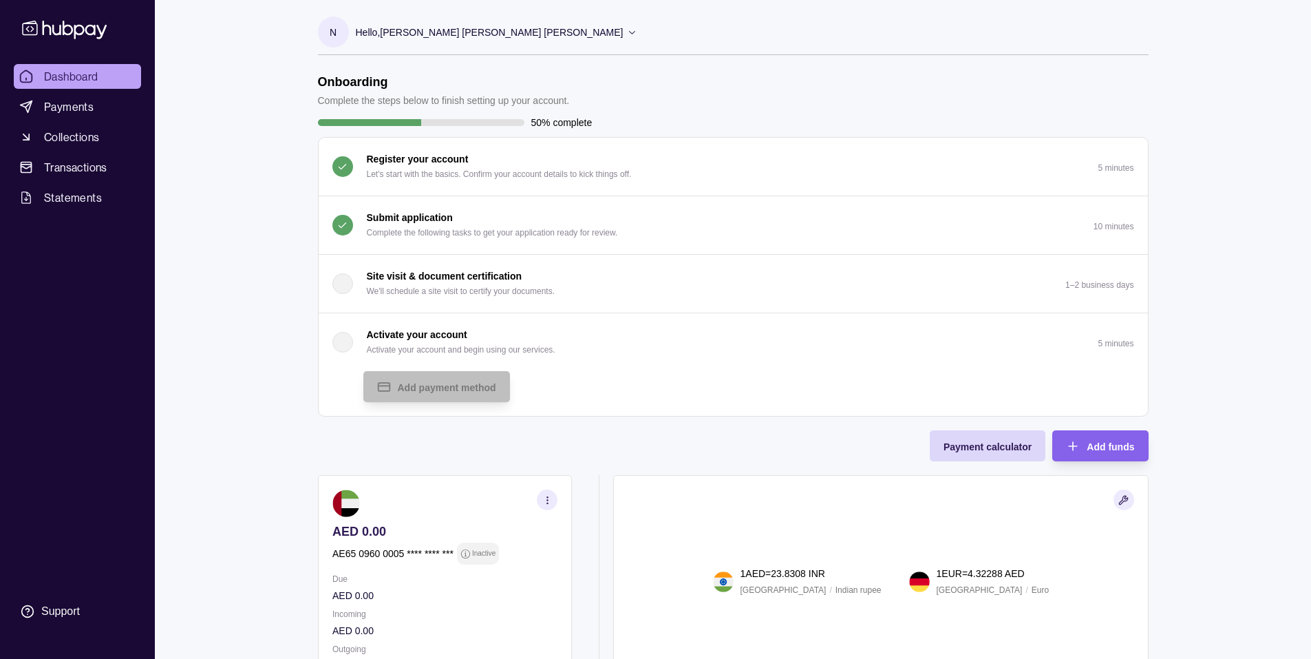
click at [687, 412] on div "Add payment method" at bounding box center [733, 393] width 829 height 45
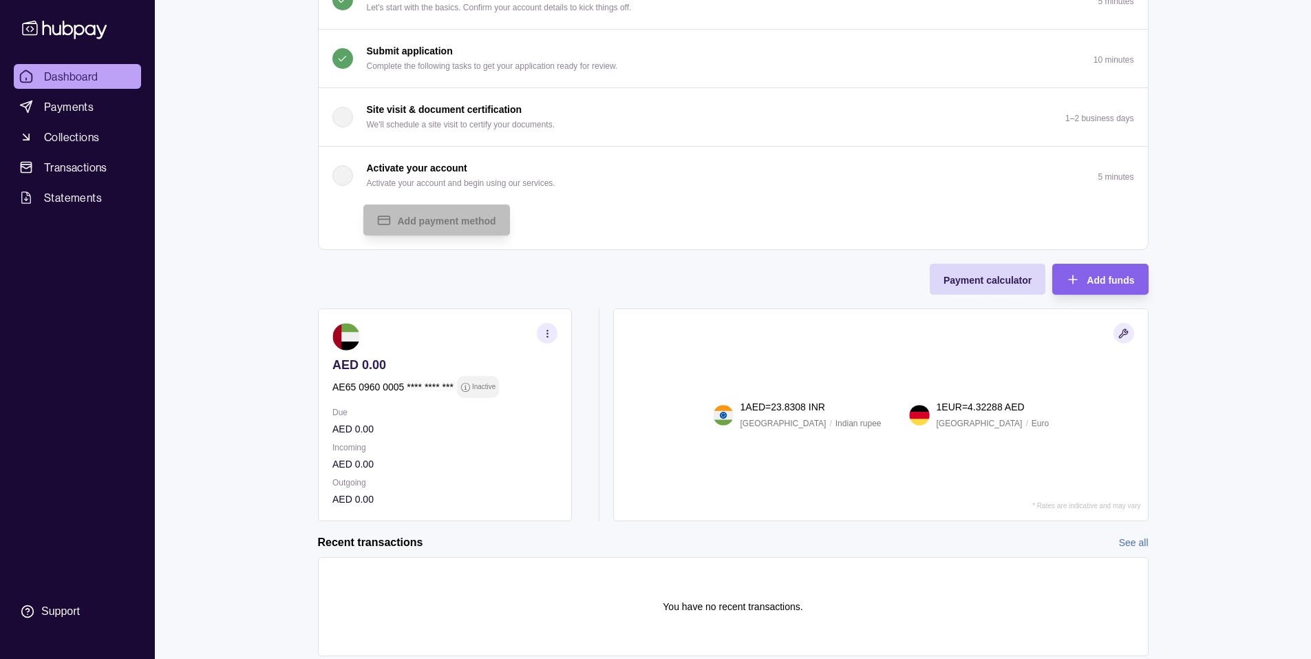
scroll to position [221, 0]
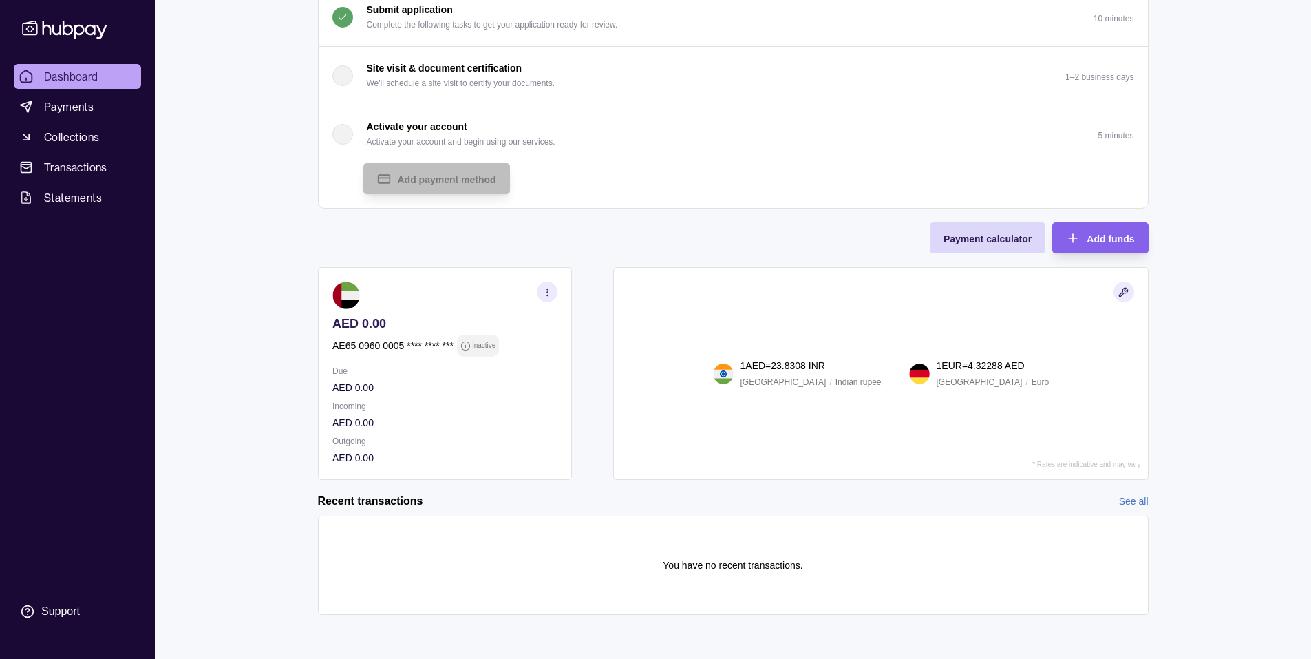
click at [550, 290] on icon "button" at bounding box center [547, 292] width 10 height 10
click at [553, 285] on icon "button" at bounding box center [550, 288] width 7 height 7
click at [88, 145] on span "Collections" at bounding box center [71, 137] width 55 height 17
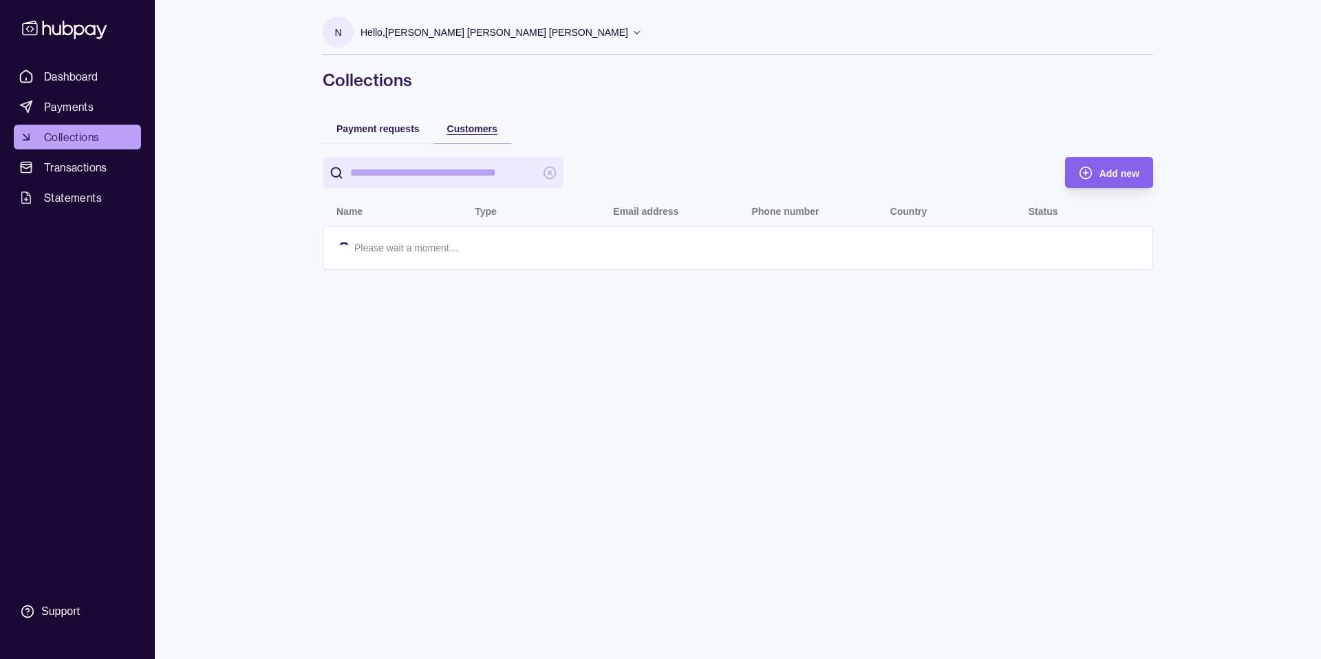
click at [468, 134] on span "Customers" at bounding box center [472, 128] width 50 height 11
click at [376, 134] on span "Payment requests" at bounding box center [378, 128] width 83 height 11
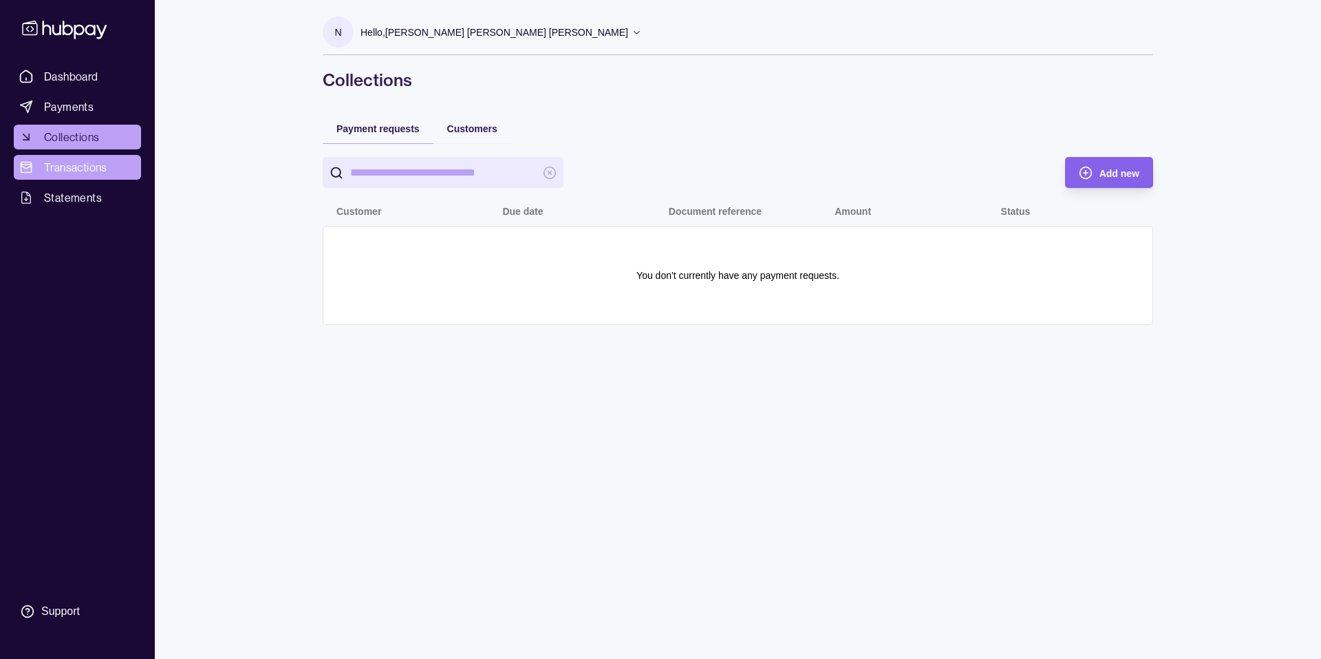
click at [67, 175] on span "Transactions" at bounding box center [75, 167] width 63 height 17
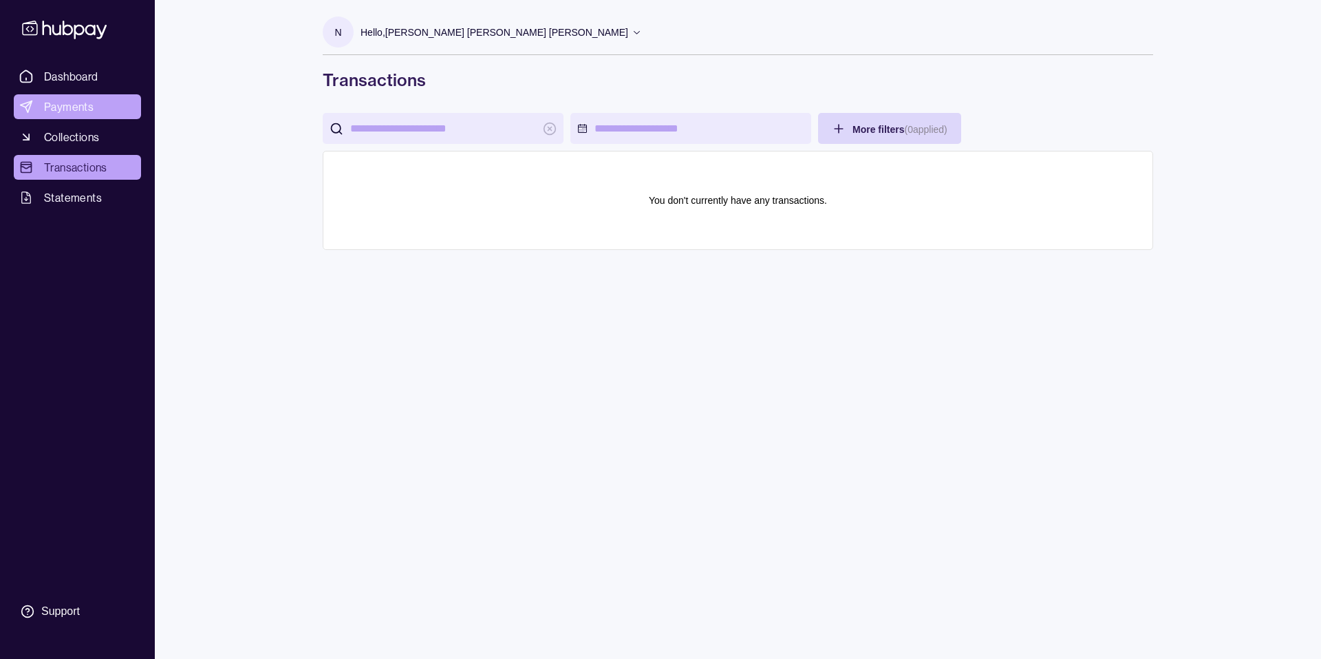
click at [94, 115] on span "Payments" at bounding box center [69, 106] width 50 height 17
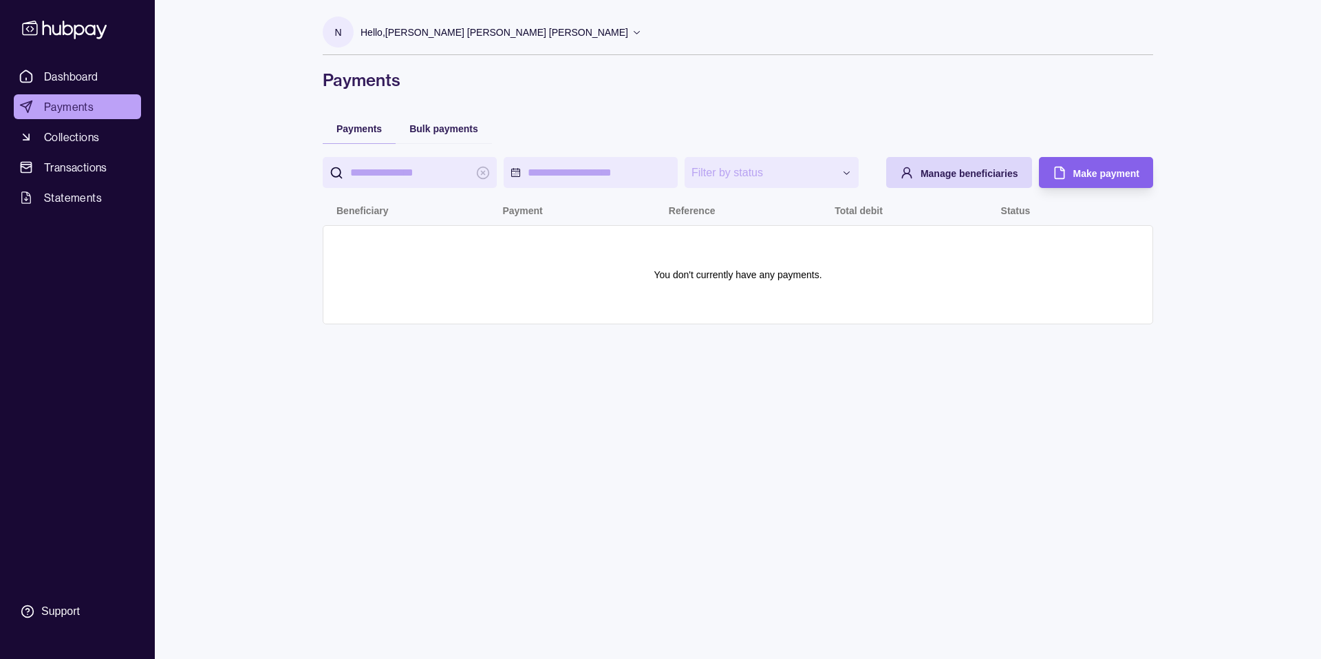
click at [90, 85] on span "Dashboard" at bounding box center [71, 76] width 54 height 17
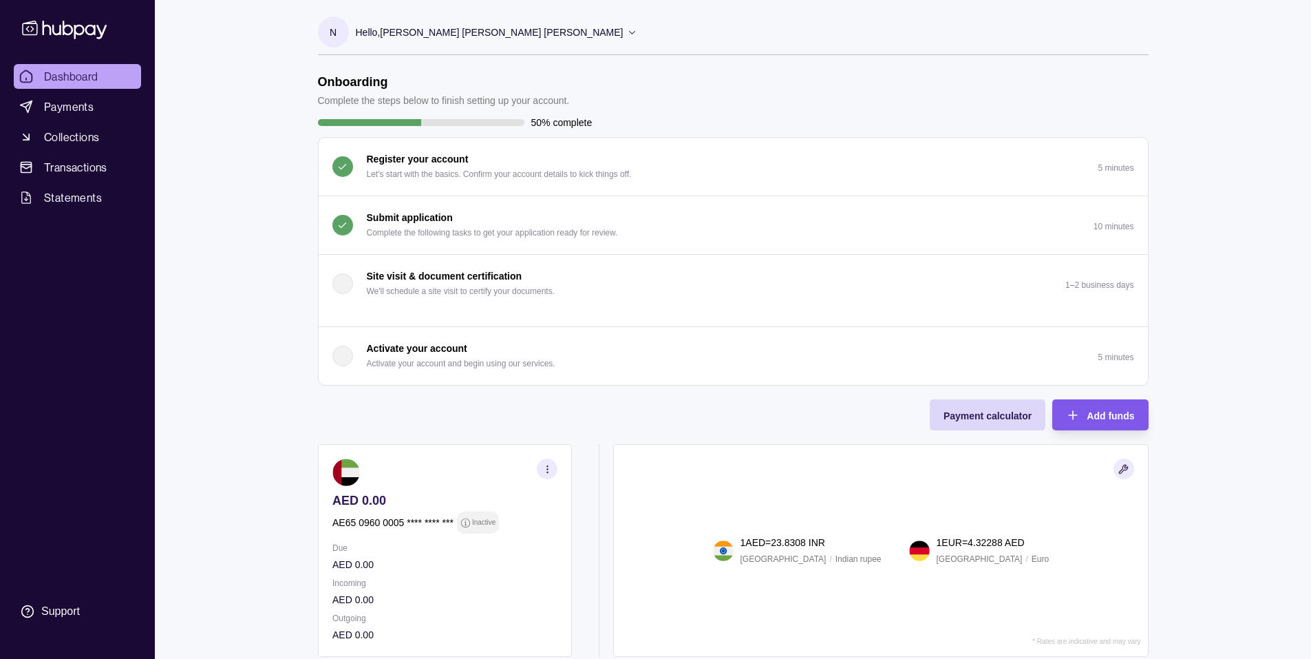
click at [1106, 421] on span "Add funds" at bounding box center [1110, 415] width 47 height 11
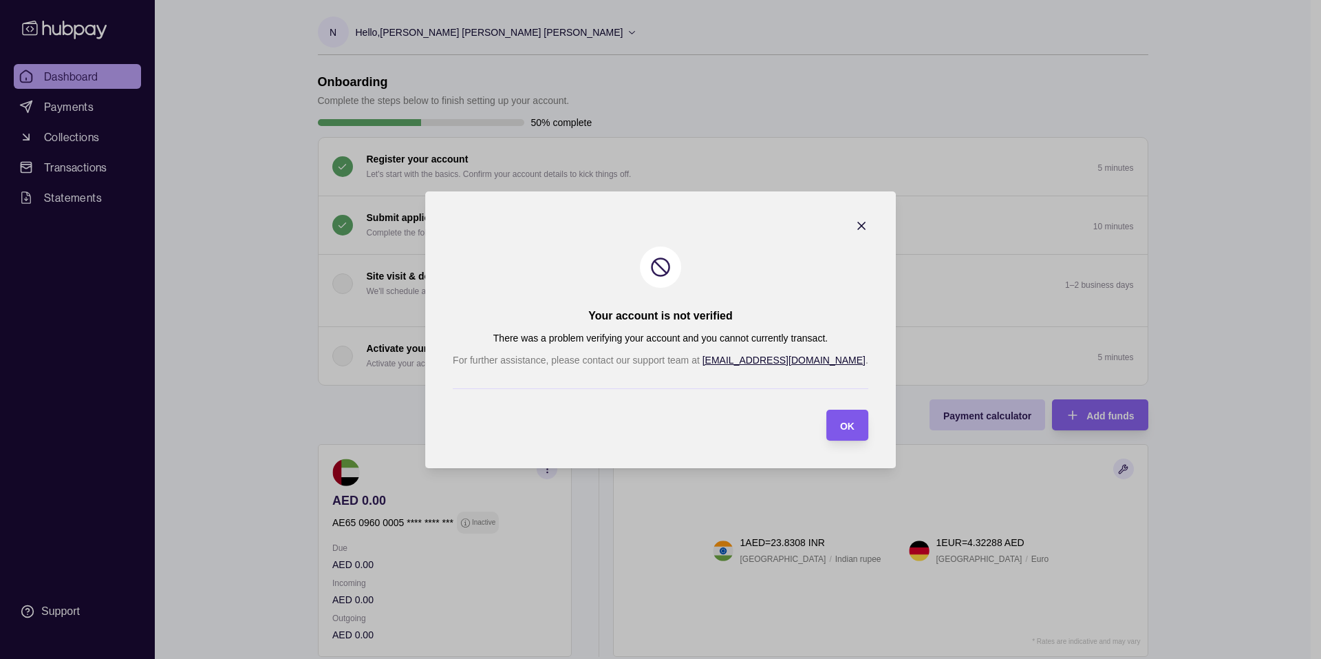
click at [840, 425] on span "OK" at bounding box center [847, 425] width 14 height 11
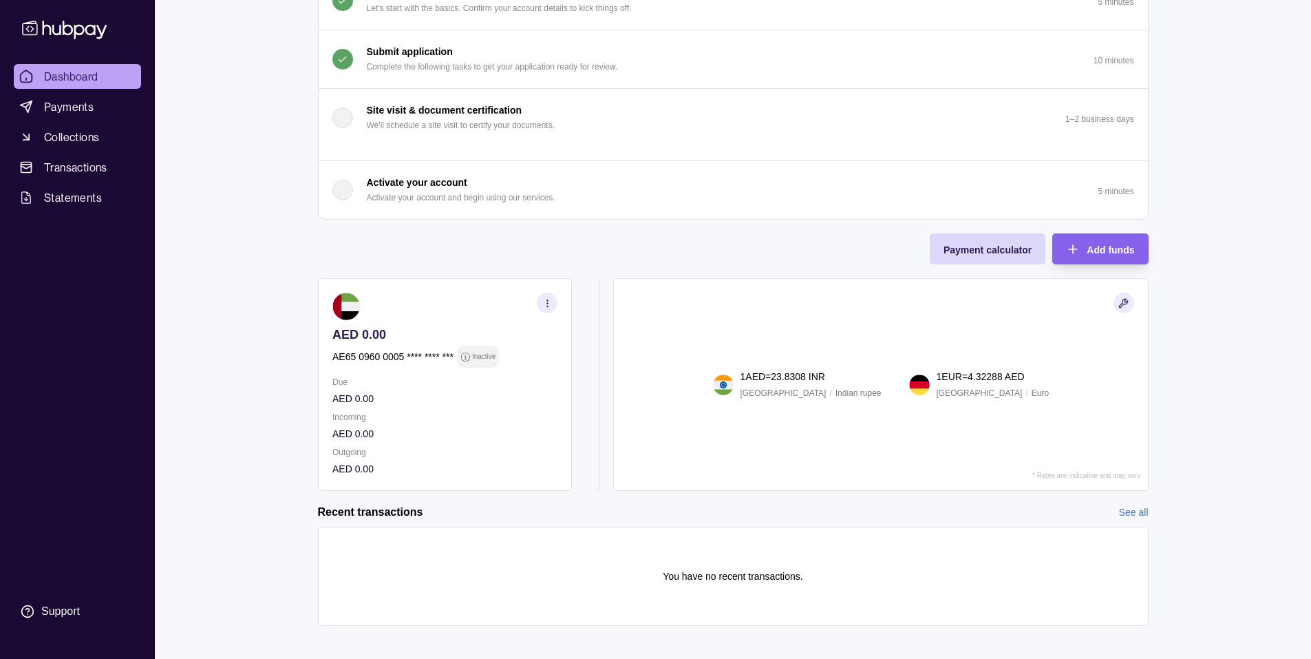
scroll to position [190, 0]
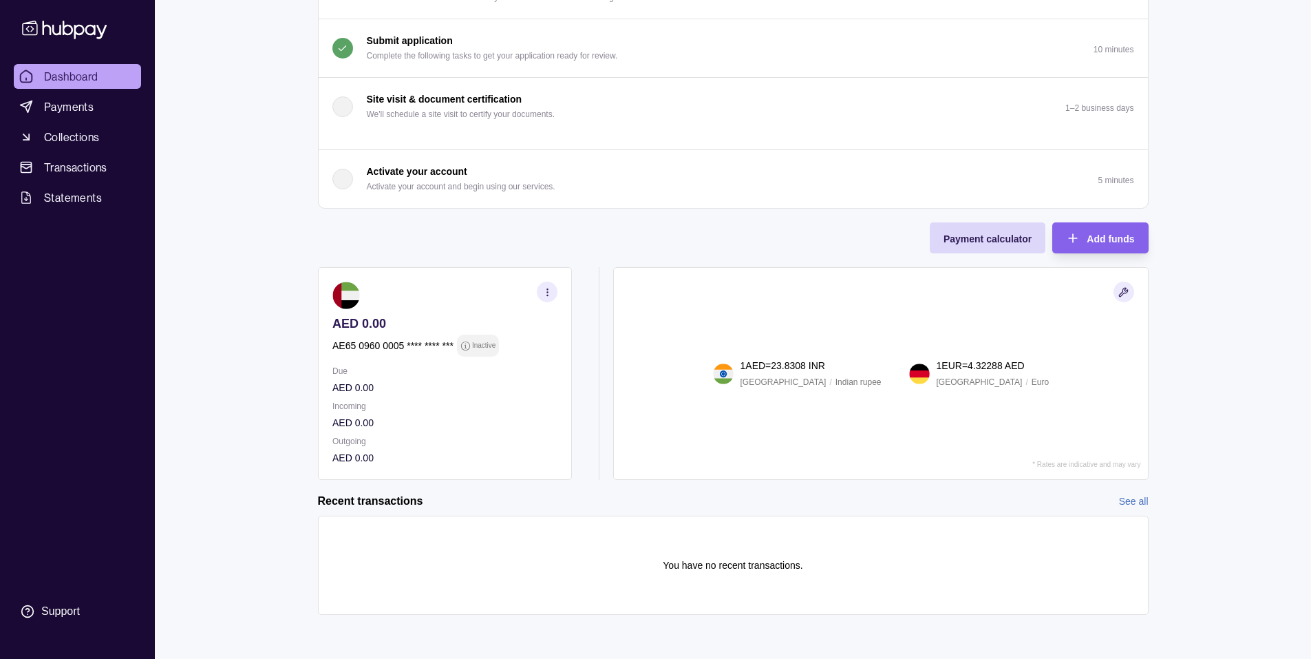
click at [548, 288] on icon "button" at bounding box center [547, 292] width 10 height 10
click at [396, 290] on link "View transactions" at bounding box center [393, 291] width 75 height 15
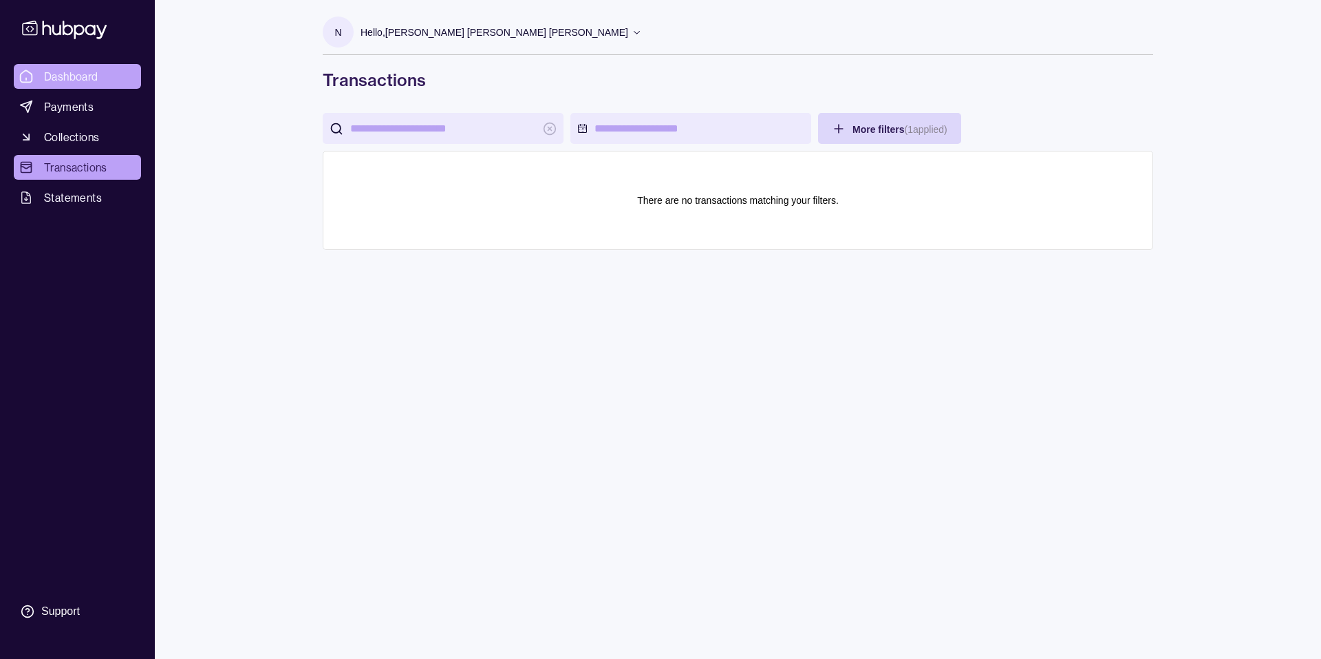
click at [98, 85] on span "Dashboard" at bounding box center [71, 76] width 54 height 17
